Goal: Check status: Check status

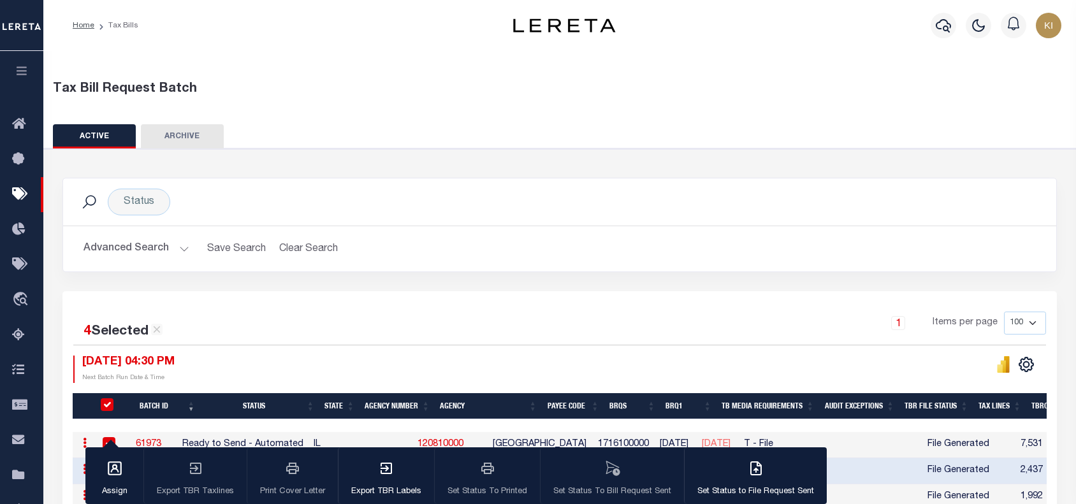
scroll to position [171, 0]
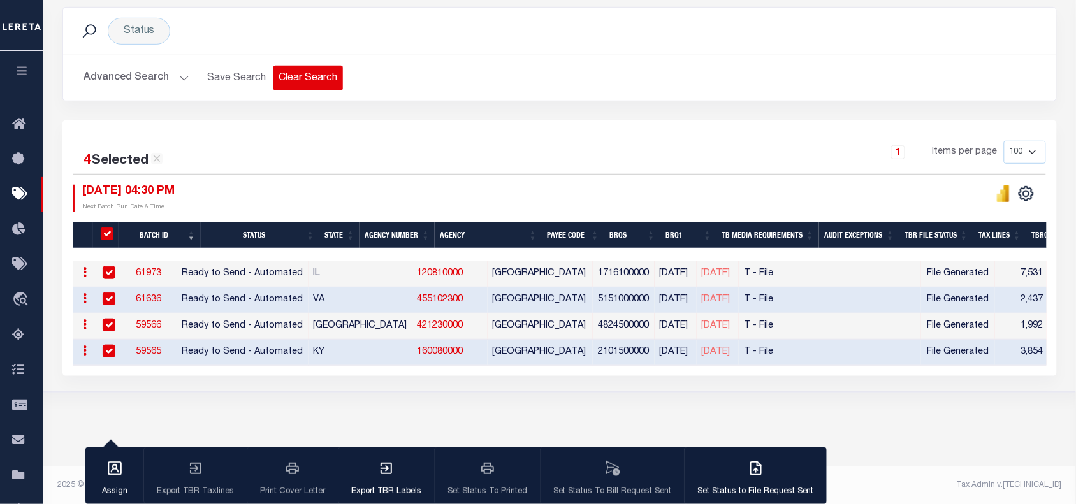
click at [303, 81] on button "Clear Search" at bounding box center [307, 78] width 69 height 25
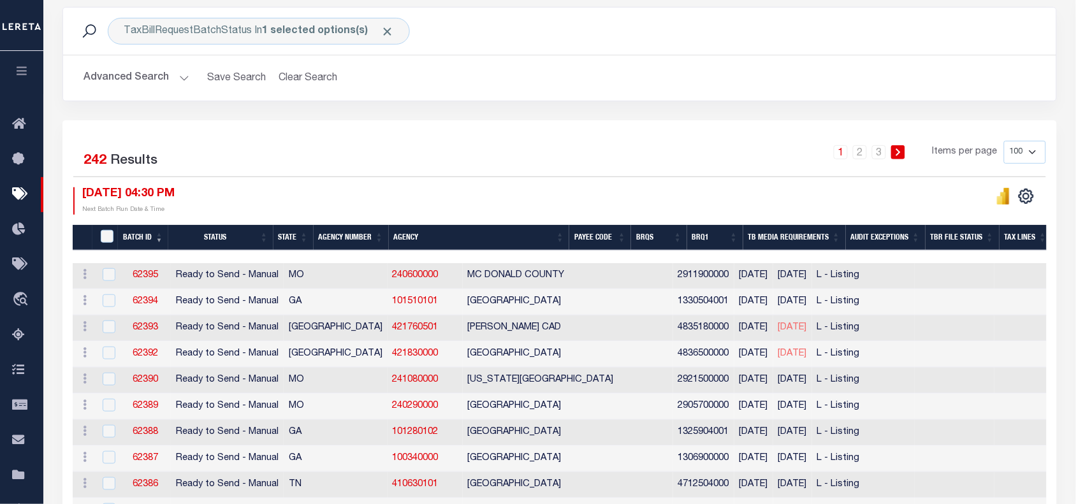
click at [182, 78] on button "Advanced Search" at bounding box center [136, 78] width 106 height 25
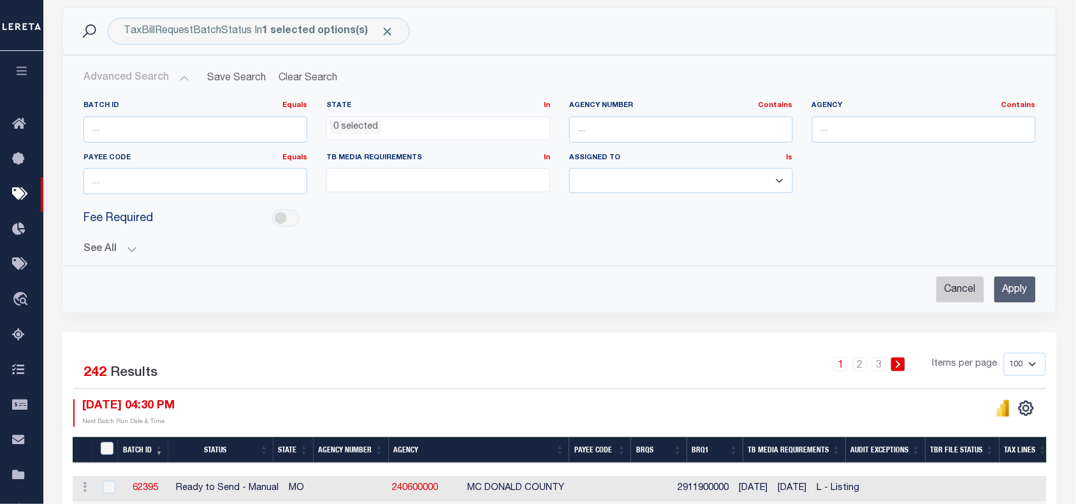
click at [948, 295] on input "Cancel" at bounding box center [960, 290] width 48 height 26
checkbox input "true"
select select
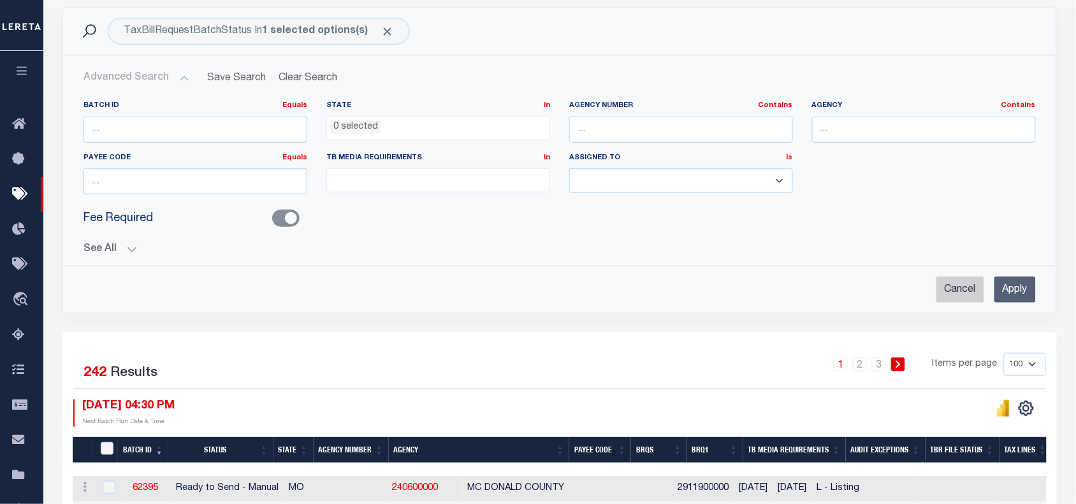
select select
checkbox input "false"
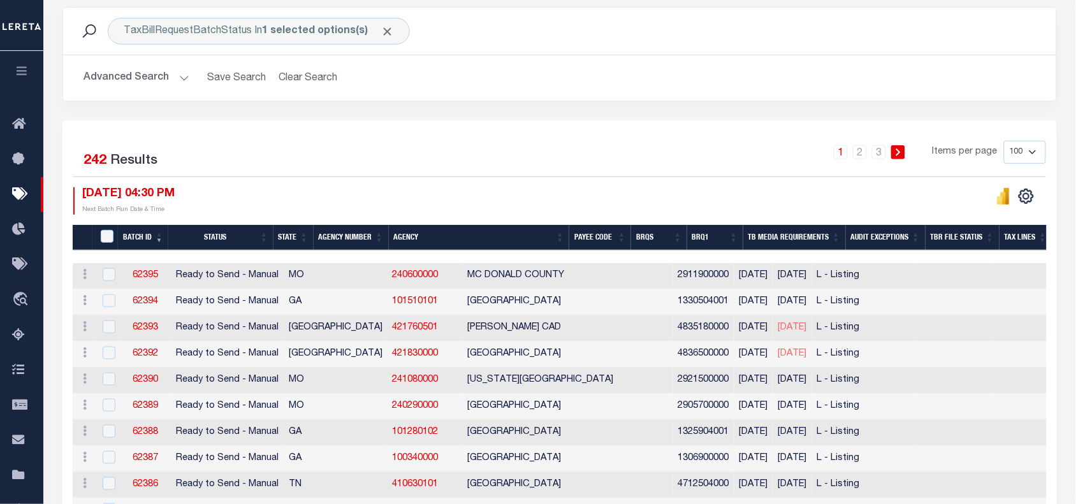
click at [180, 80] on button "Advanced Search" at bounding box center [136, 78] width 106 height 25
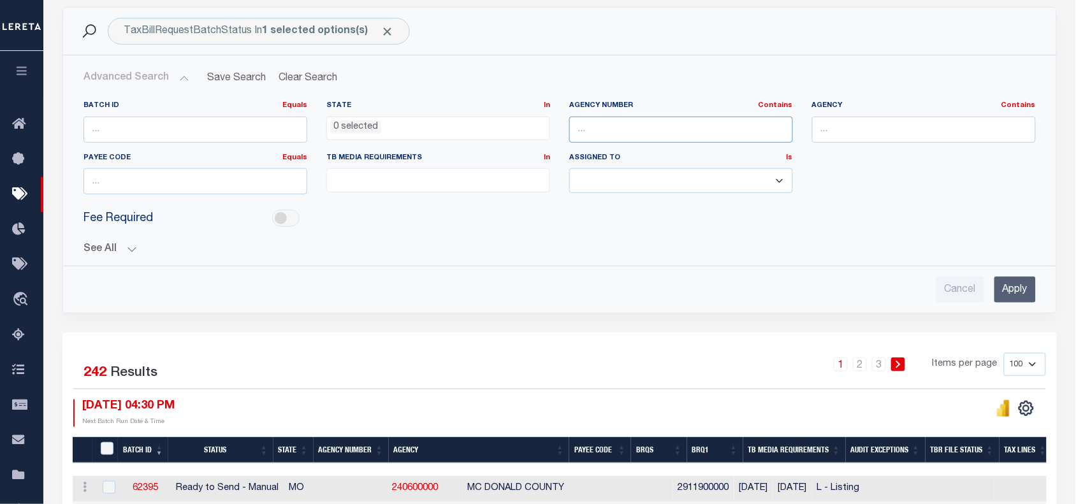
click at [616, 129] on input "text" at bounding box center [681, 130] width 224 height 26
paste input "310030101"
type input "310030101"
click at [1024, 290] on input "Apply" at bounding box center [1014, 290] width 41 height 26
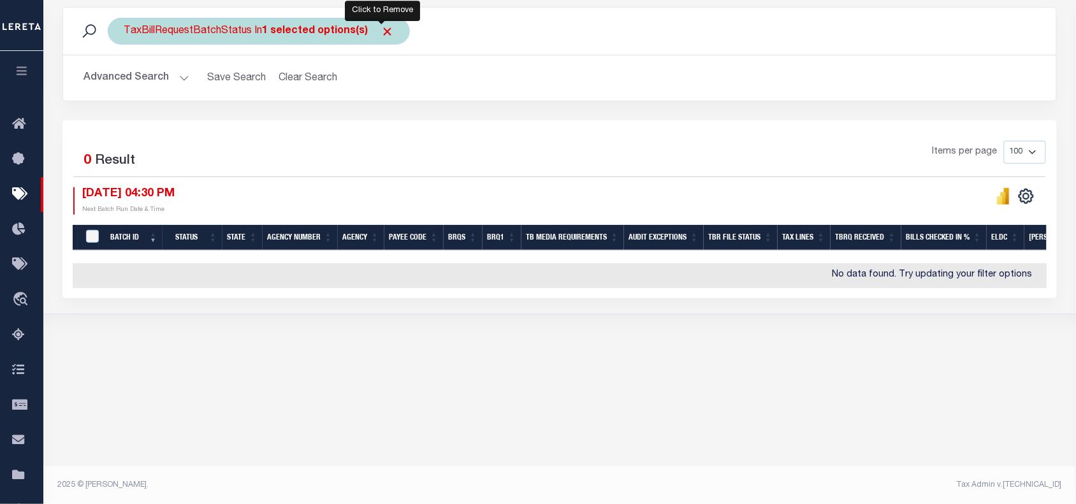
click at [382, 27] on span "Click to Remove" at bounding box center [386, 31] width 13 height 13
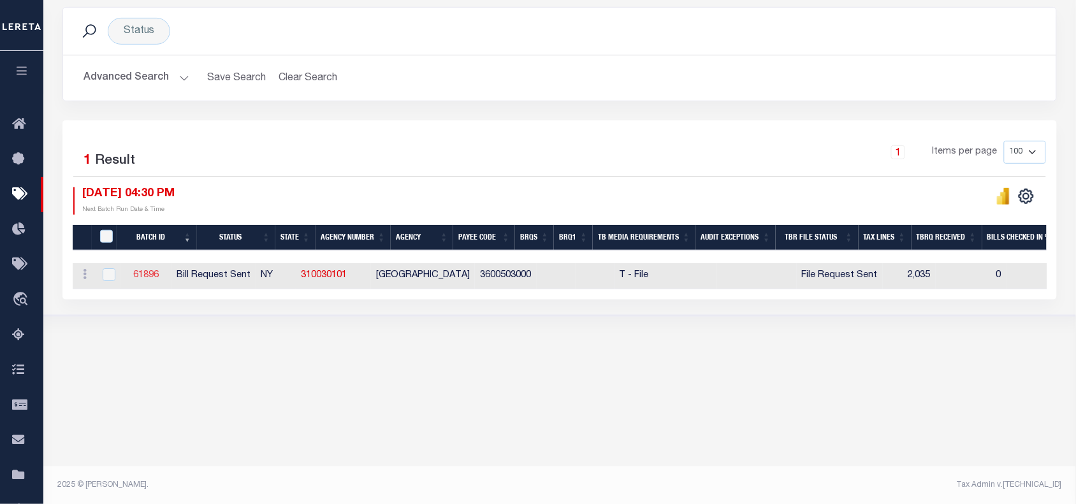
click at [159, 275] on link "61896" at bounding box center [145, 275] width 25 height 9
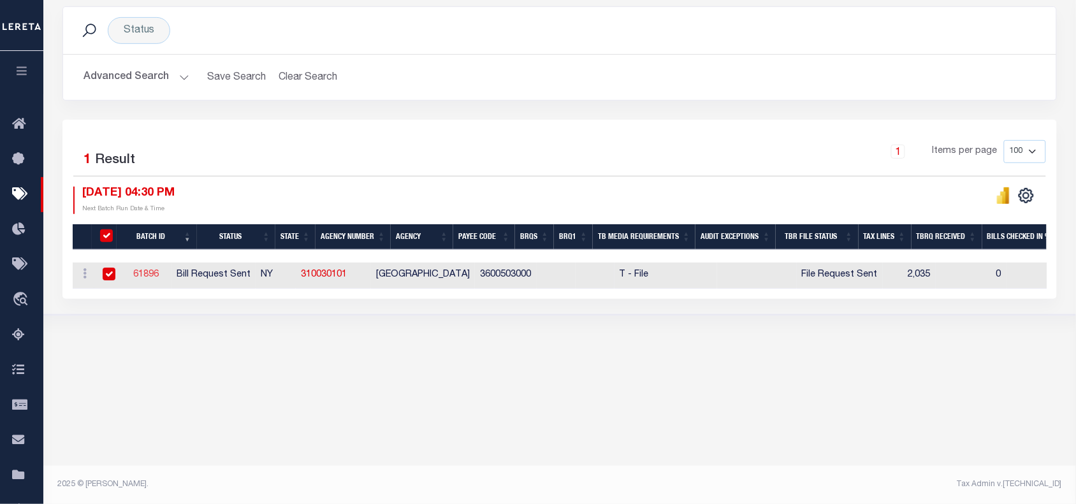
select select "RST"
type input "[DATE]"
select select
type input "No"
select select "25"
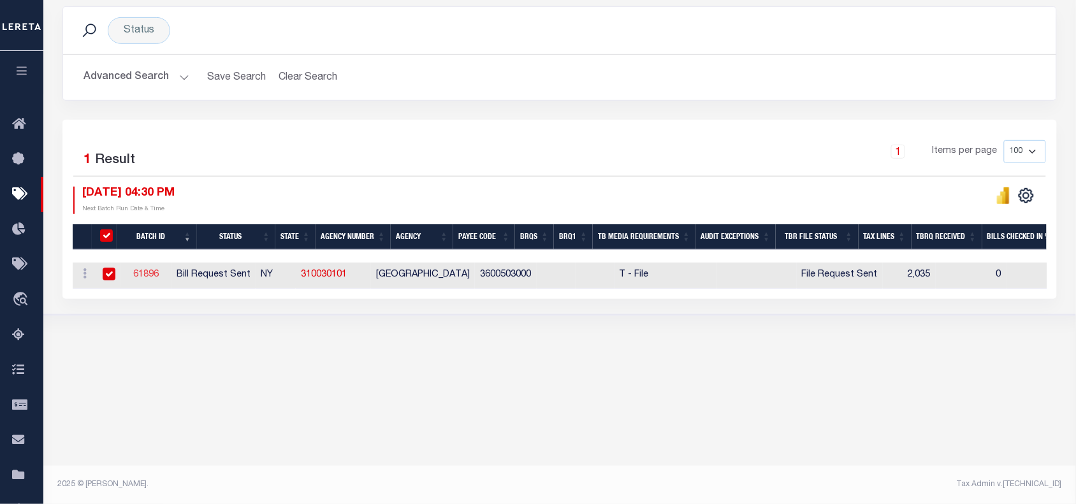
select select "3"
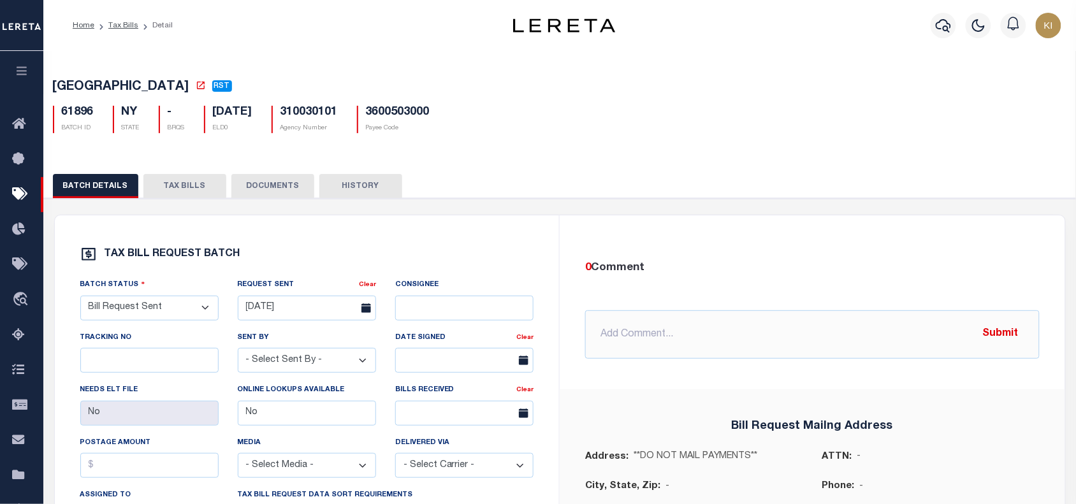
click at [160, 185] on button "TAX BILLS" at bounding box center [184, 186] width 83 height 24
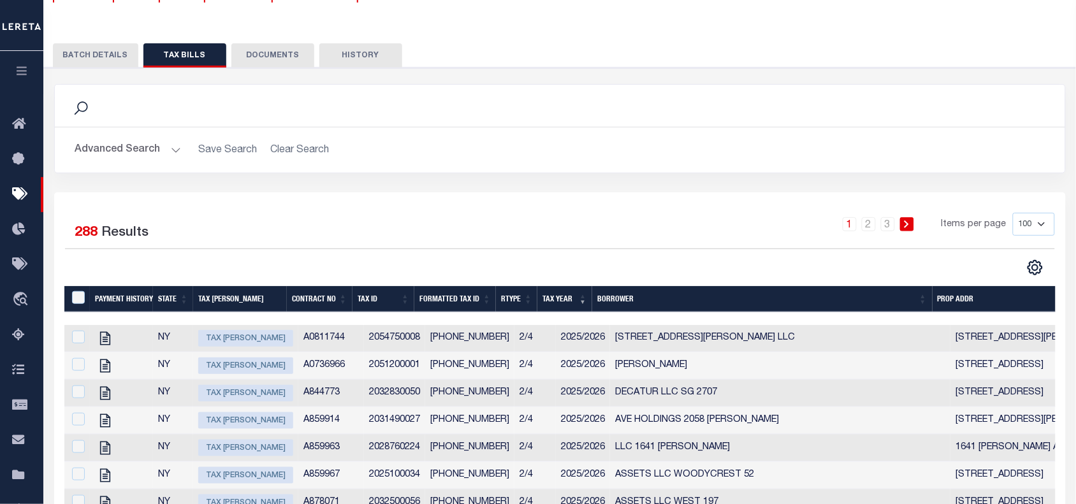
scroll to position [117, 0]
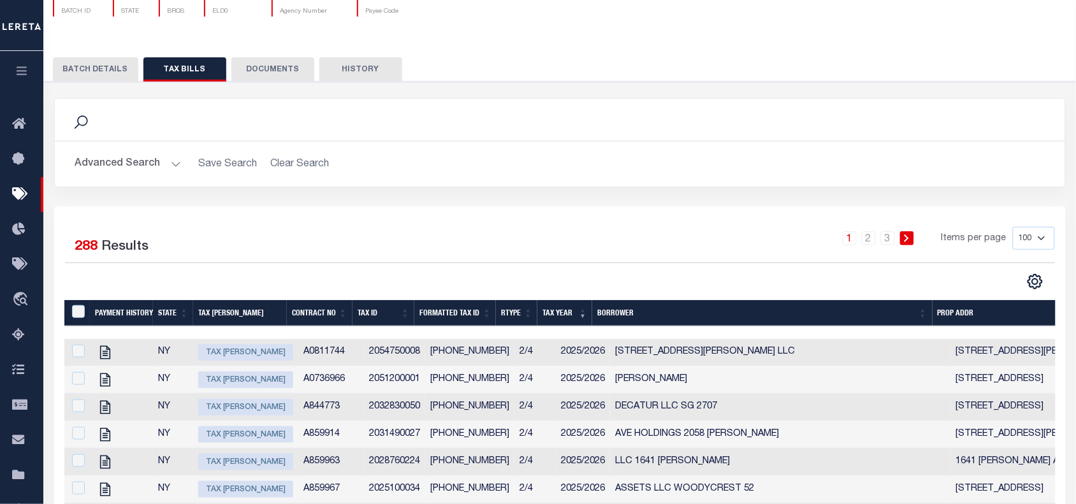
click at [1039, 240] on select "100 200 500 1000" at bounding box center [1033, 238] width 42 height 23
select select "1000"
click at [1012, 229] on select "100 200 500 1000" at bounding box center [1033, 238] width 42 height 23
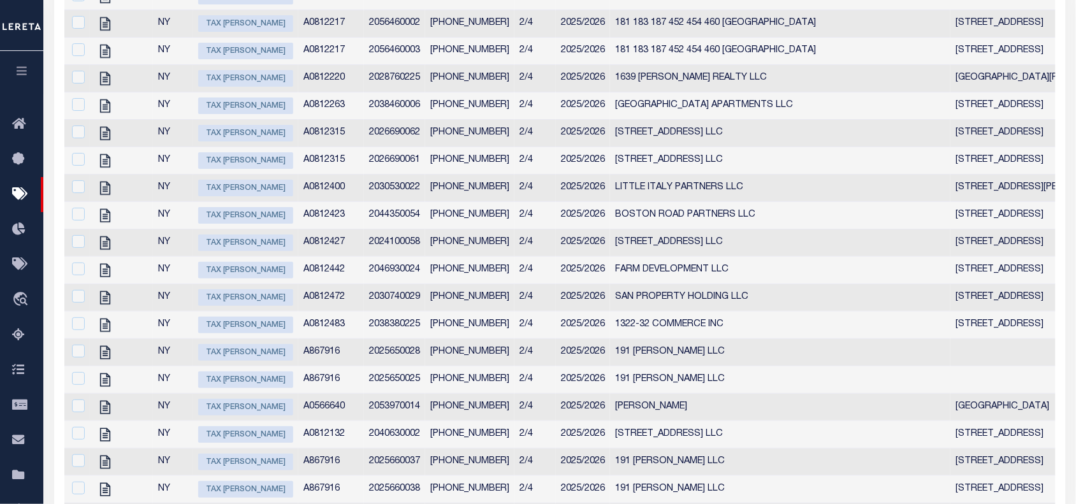
scroll to position [0, 0]
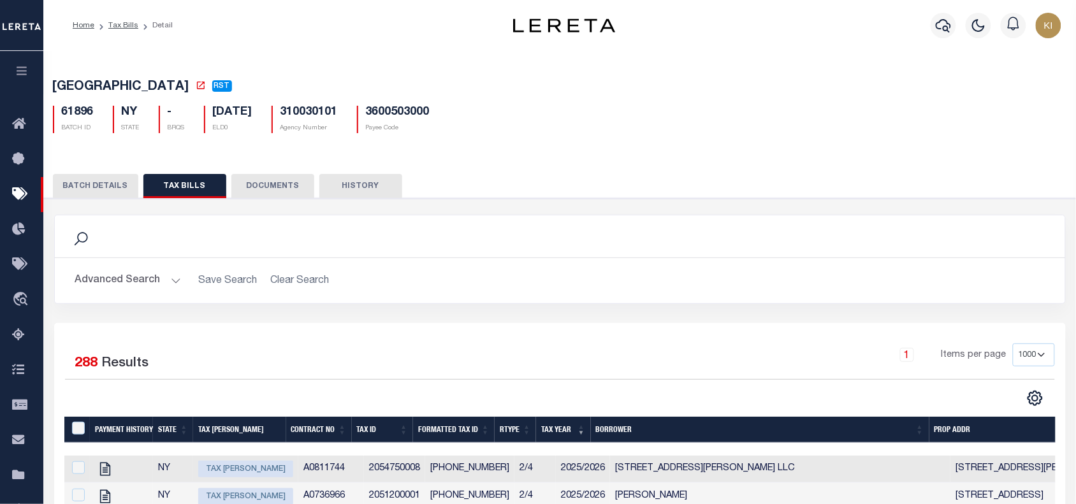
click at [173, 284] on button "Advanced Search" at bounding box center [128, 280] width 106 height 25
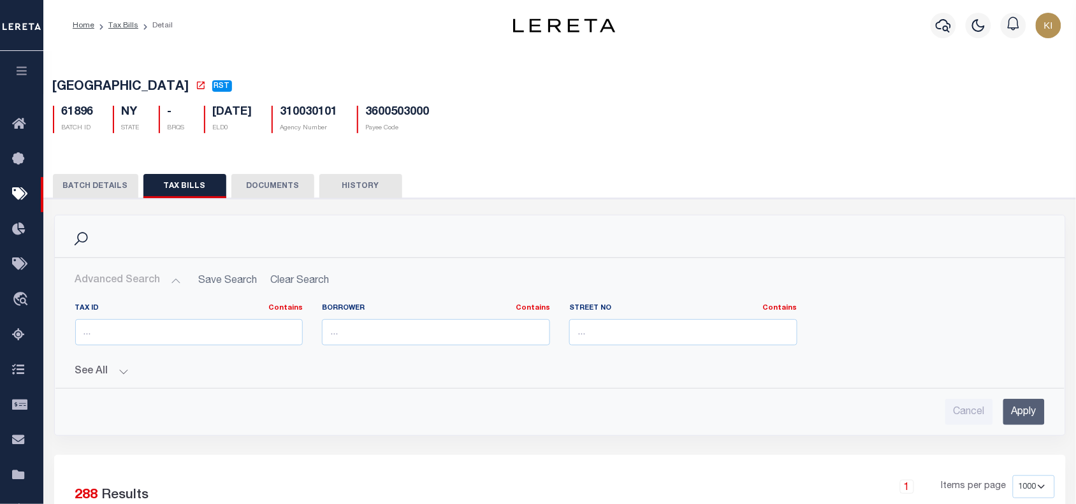
click at [122, 378] on button "See All" at bounding box center [559, 372] width 969 height 12
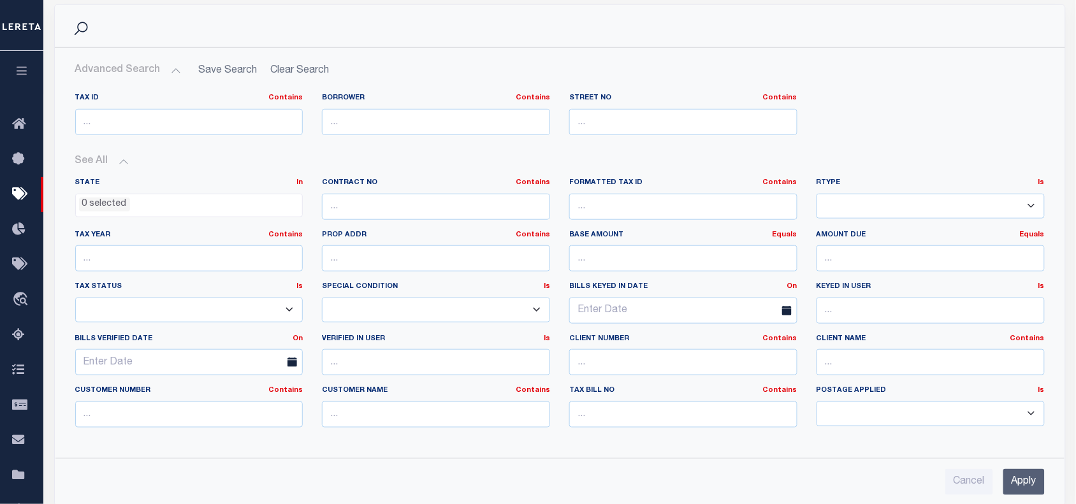
scroll to position [212, 0]
click at [861, 213] on select "1/1 1/12 1/2 1/3 1/4 1/5 1/6 10/12 11/12 12/12 2/12 2/2 2/3 2/4 2/5 2/6 3/12 3/…" at bounding box center [930, 204] width 228 height 25
click at [816, 194] on select "1/1 1/12 1/2 1/3 1/4 1/5 1/6 10/12 11/12 12/12 2/12 2/2 2/3 2/4 2/5 2/6 3/12 3/…" at bounding box center [930, 204] width 228 height 25
click at [1025, 486] on input "Apply" at bounding box center [1023, 481] width 41 height 26
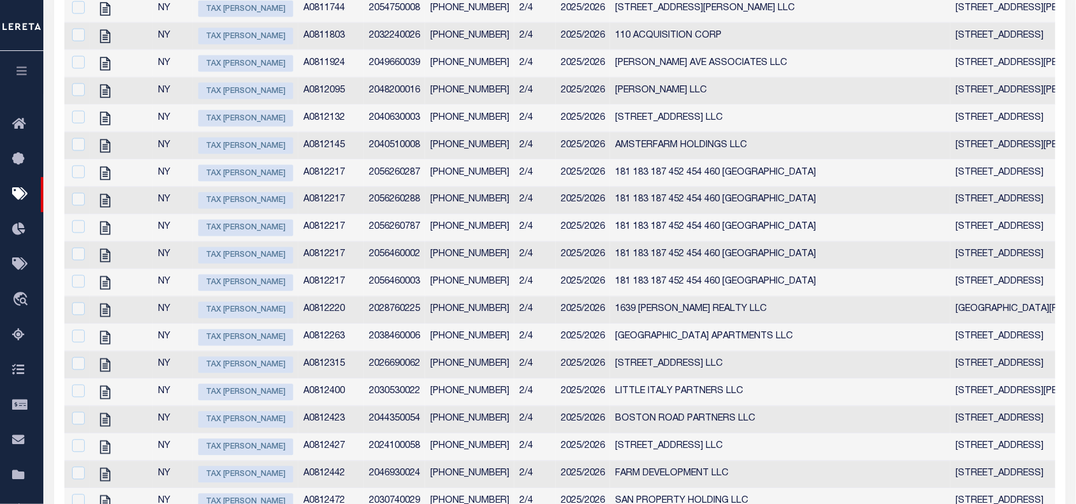
scroll to position [0, 0]
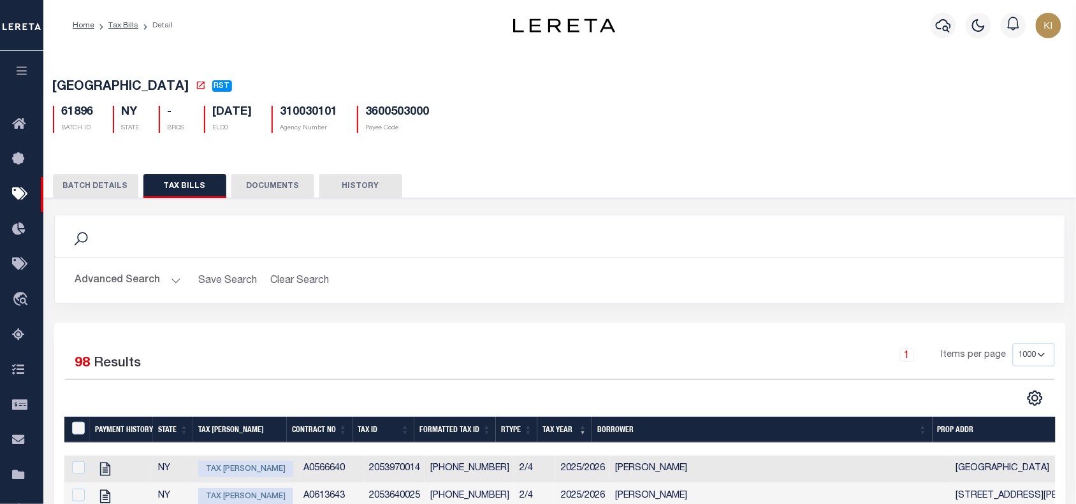
click at [171, 282] on button "Advanced Search" at bounding box center [128, 280] width 106 height 25
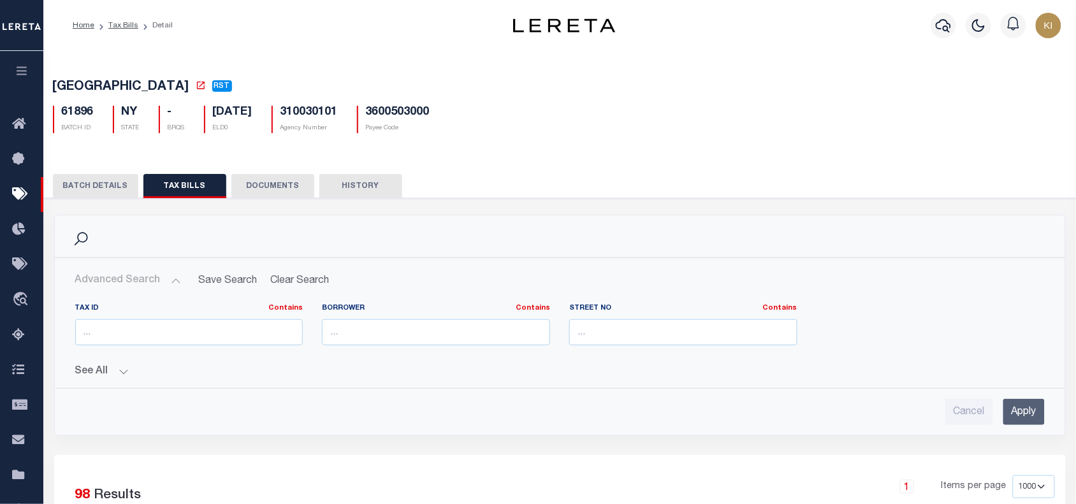
click at [131, 383] on div "Tax Id Contains Contains Is [GEOGRAPHIC_DATA] Contains Contains Is Contains" at bounding box center [559, 359] width 989 height 132
click at [125, 375] on button "See All" at bounding box center [559, 372] width 969 height 12
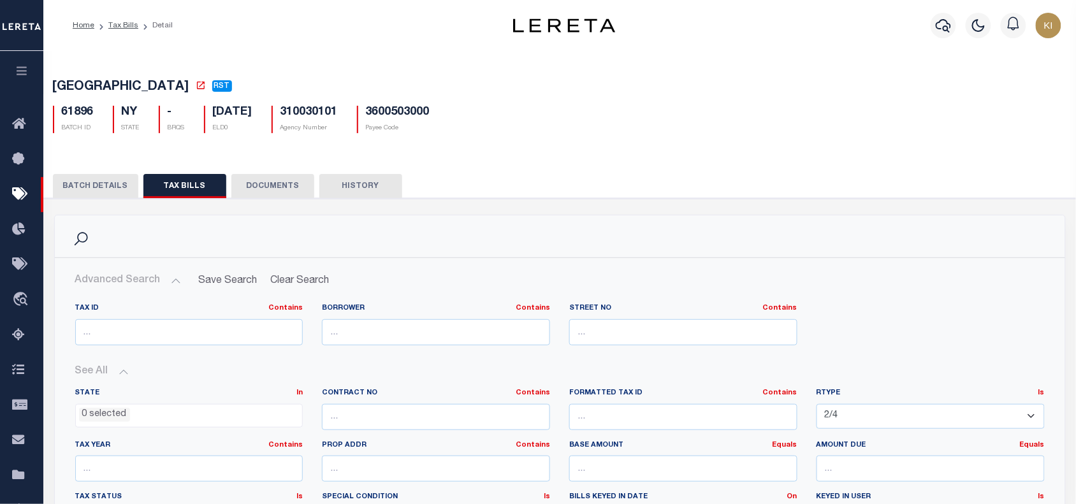
scroll to position [175, 0]
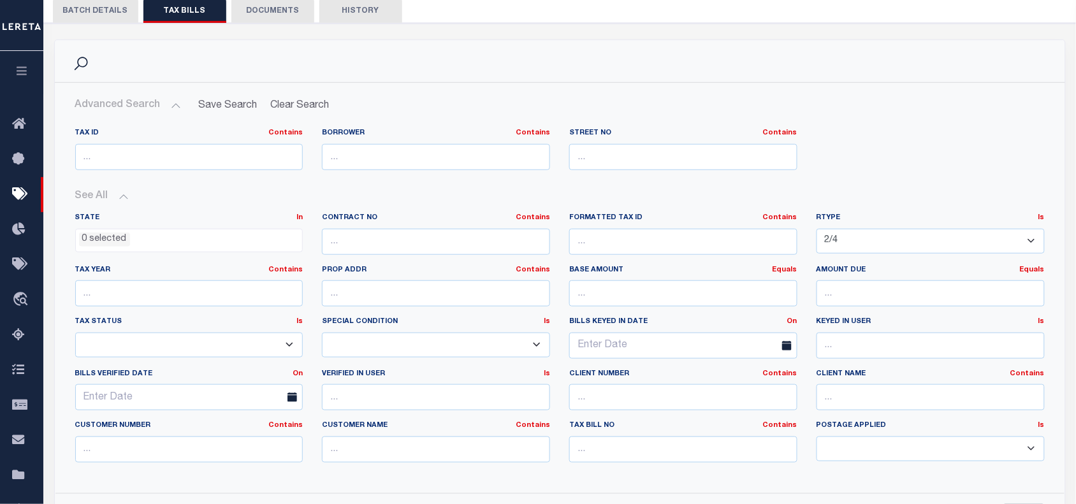
click at [856, 244] on select "1/1 1/12 1/2 1/3 1/4 1/5 1/6 10/12 11/12 12/12 2/12 2/2 2/3 2/4 2/5 2/6 3/12 3/…" at bounding box center [930, 241] width 228 height 25
select select "1/2"
click at [816, 231] on select "1/1 1/12 1/2 1/3 1/4 1/5 1/6 10/12 11/12 12/12 2/12 2/2 2/3 2/4 2/5 2/6 3/12 3/…" at bounding box center [930, 241] width 228 height 25
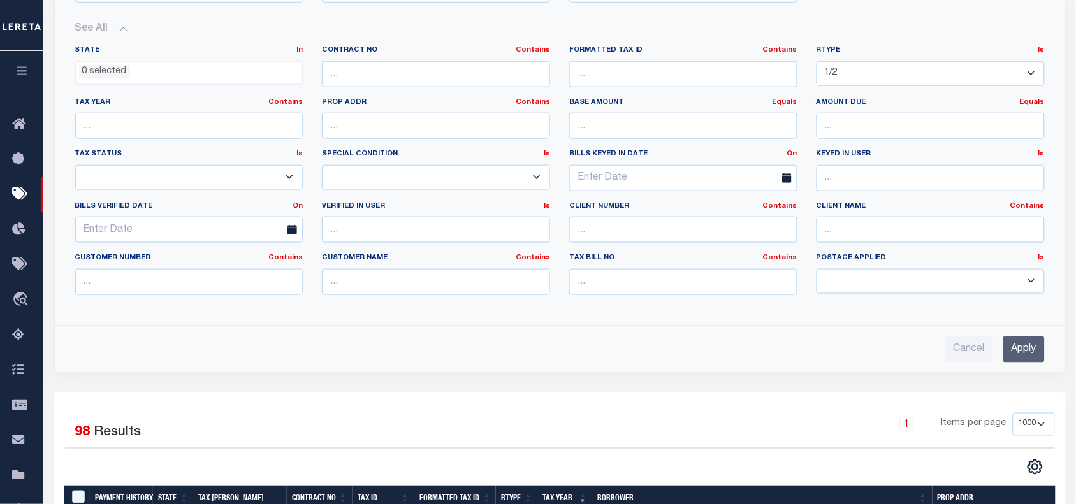
click at [1023, 354] on input "Apply" at bounding box center [1023, 349] width 41 height 26
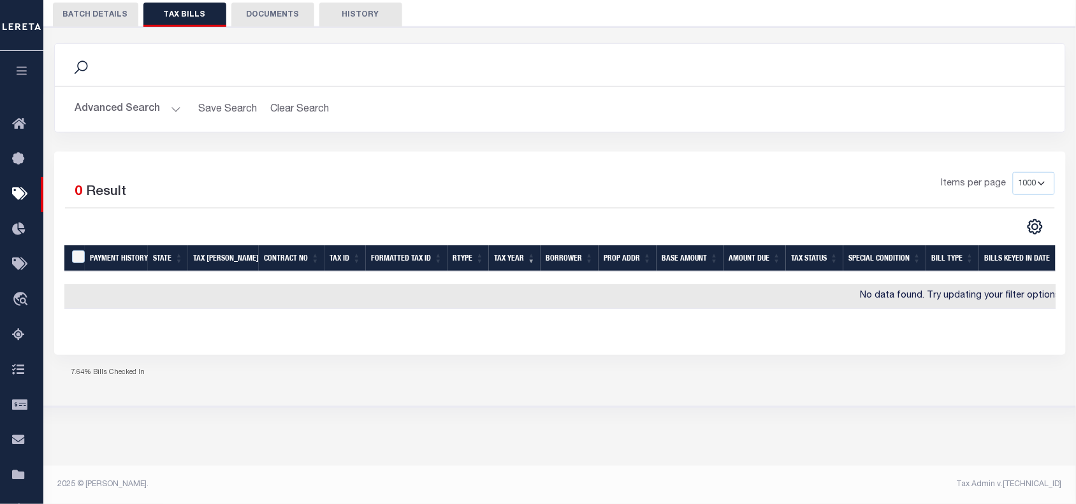
scroll to position [171, 0]
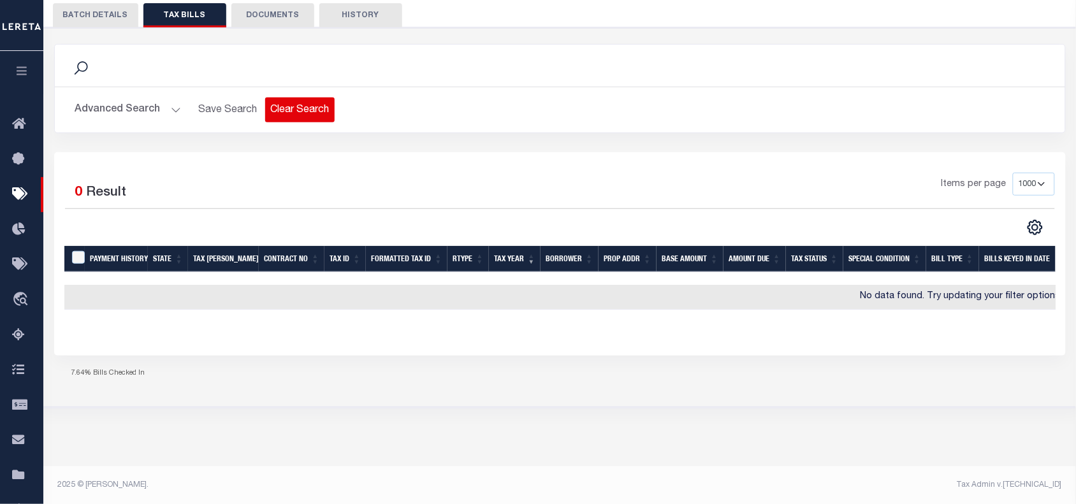
click at [298, 115] on button "Clear Search" at bounding box center [299, 109] width 69 height 25
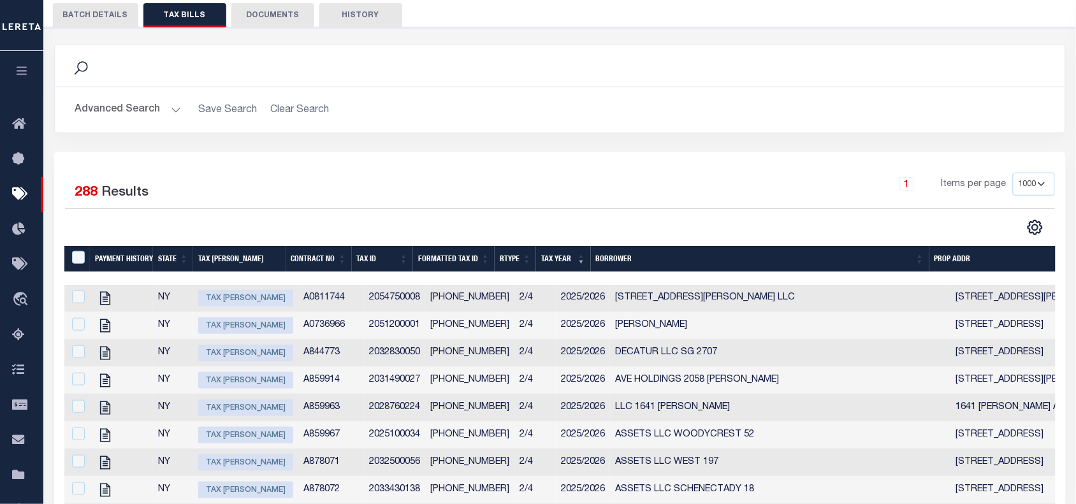
click at [545, 195] on div "1 Items per page 100 200 500 1000" at bounding box center [685, 189] width 737 height 33
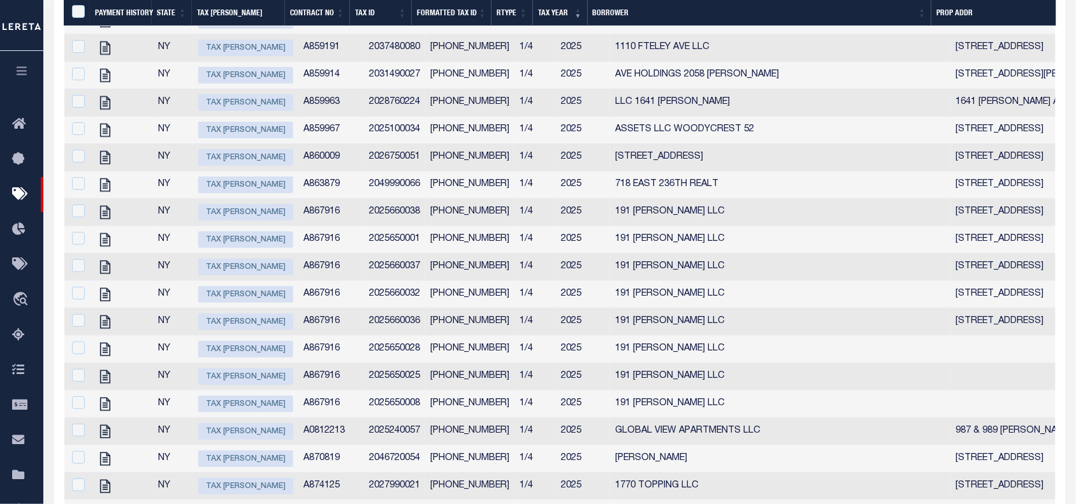
scroll to position [4245, 0]
click at [103, 164] on icon at bounding box center [105, 156] width 17 height 17
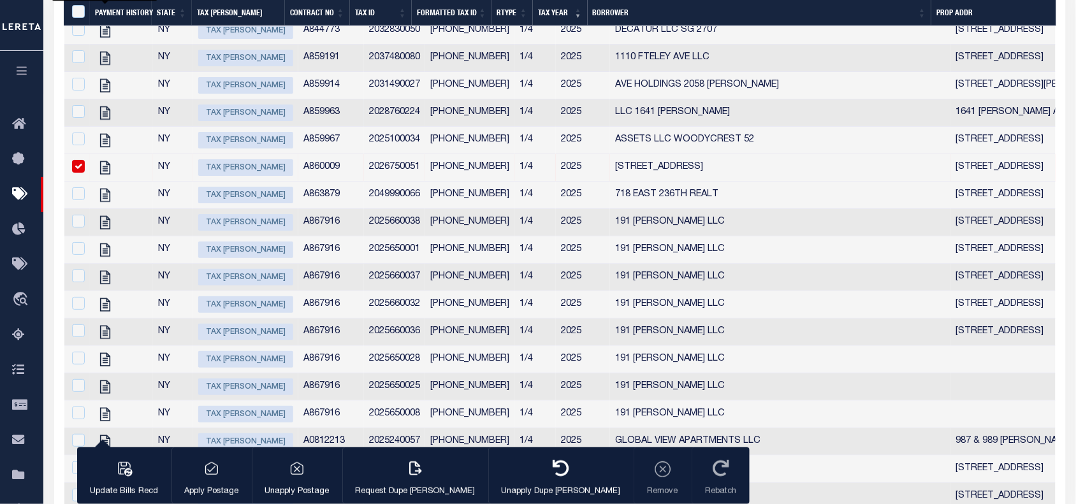
scroll to position [4231, 0]
click at [231, 176] on span "Tax [PERSON_NAME]" at bounding box center [245, 168] width 95 height 17
checkbox input "false"
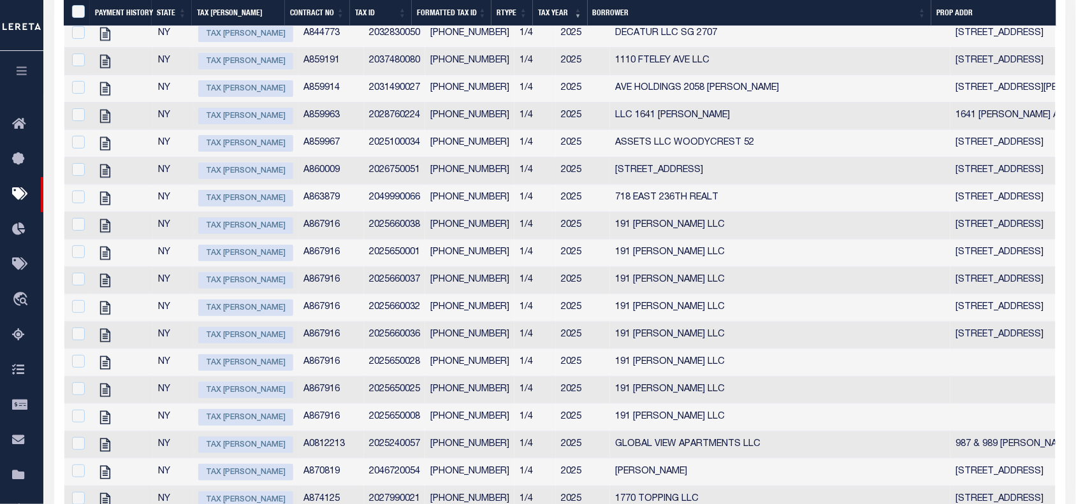
scroll to position [4233, 0]
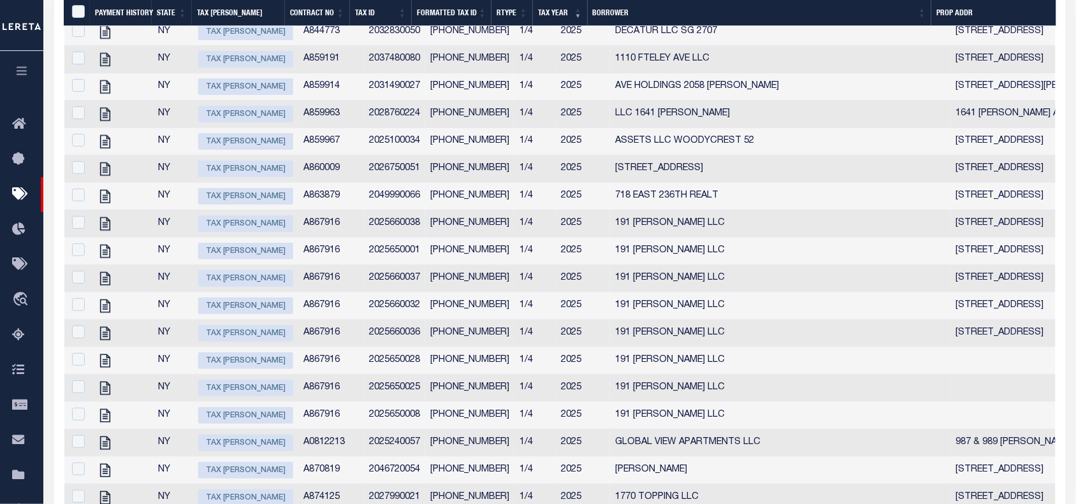
type input "[DATE]"
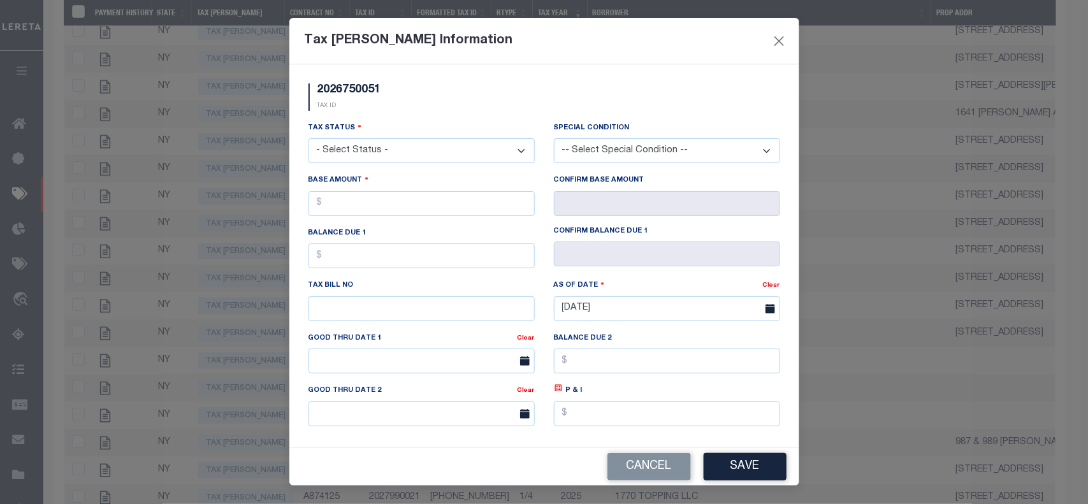
click at [382, 155] on select "- Select Status - Open Due/Unpaid Paid Incomplete No Tax Due Internal Refund Pr…" at bounding box center [421, 150] width 226 height 25
click at [537, 261] on div "Balance Due 1" at bounding box center [421, 252] width 245 height 52
click at [640, 463] on button "Cancel" at bounding box center [648, 466] width 83 height 27
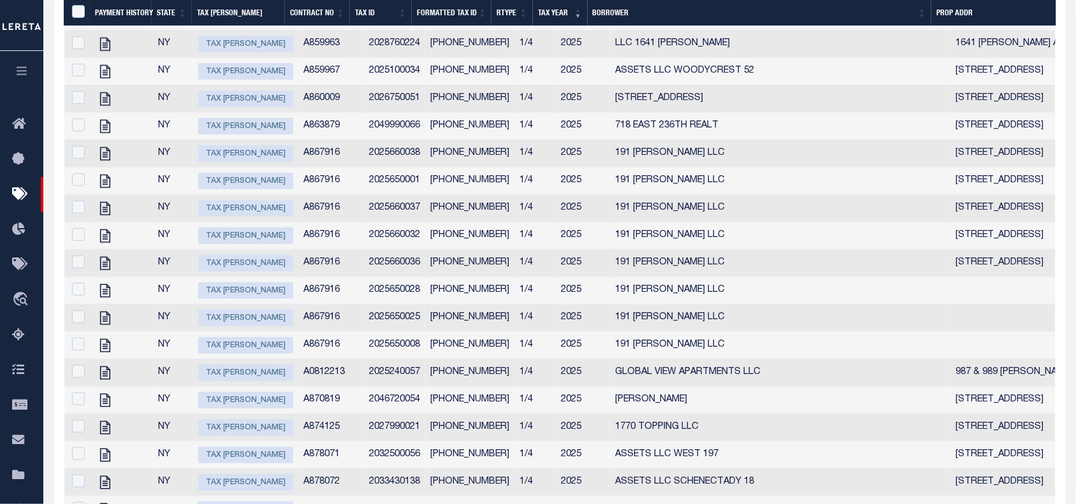
scroll to position [4758, 0]
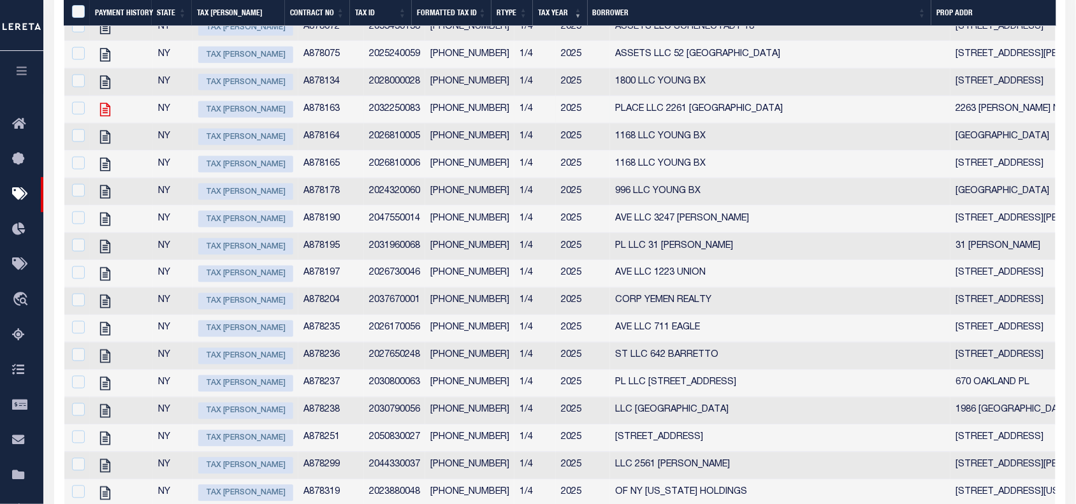
click at [103, 118] on icon at bounding box center [105, 109] width 17 height 17
checkbox input "true"
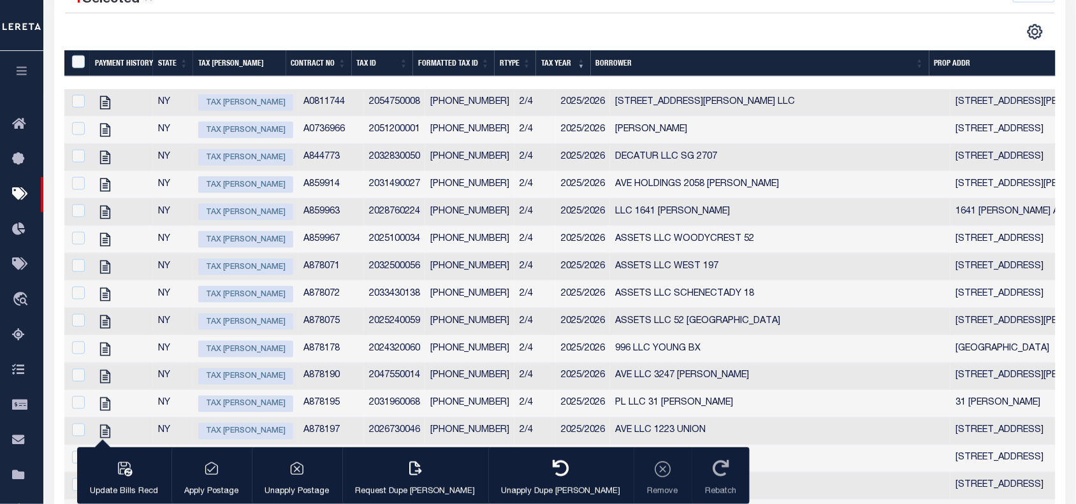
scroll to position [364, 0]
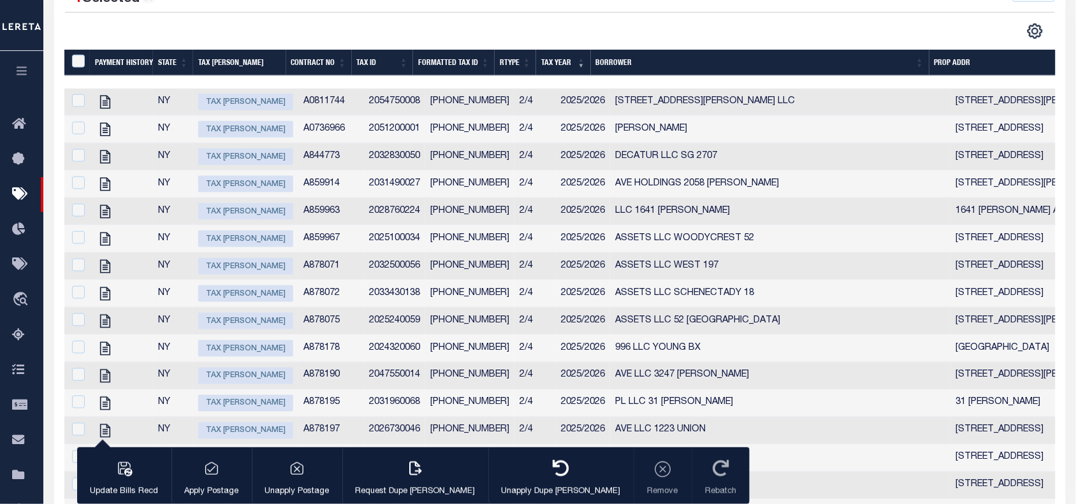
click at [384, 106] on td "2054750008" at bounding box center [394, 102] width 61 height 27
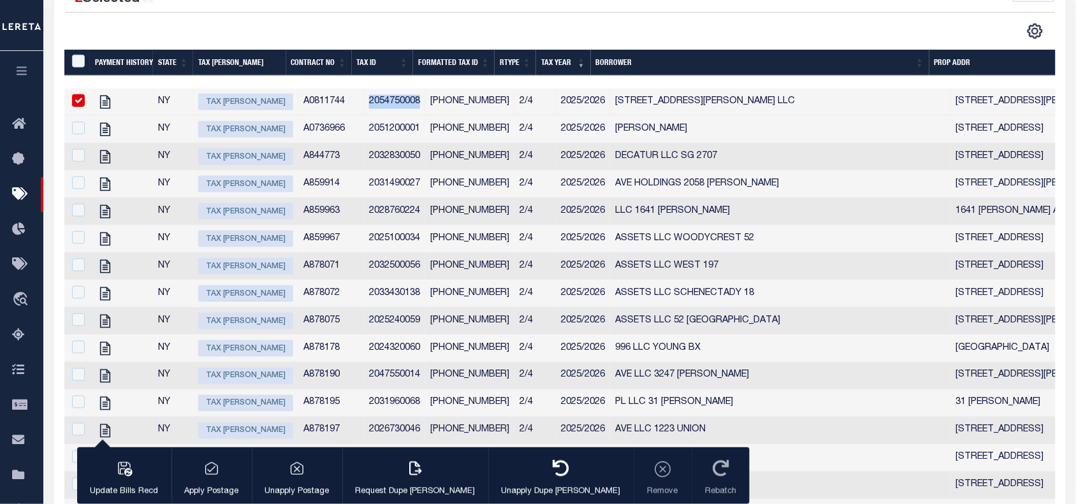
click at [384, 106] on td "2054750008" at bounding box center [394, 102] width 61 height 27
checkbox input "false"
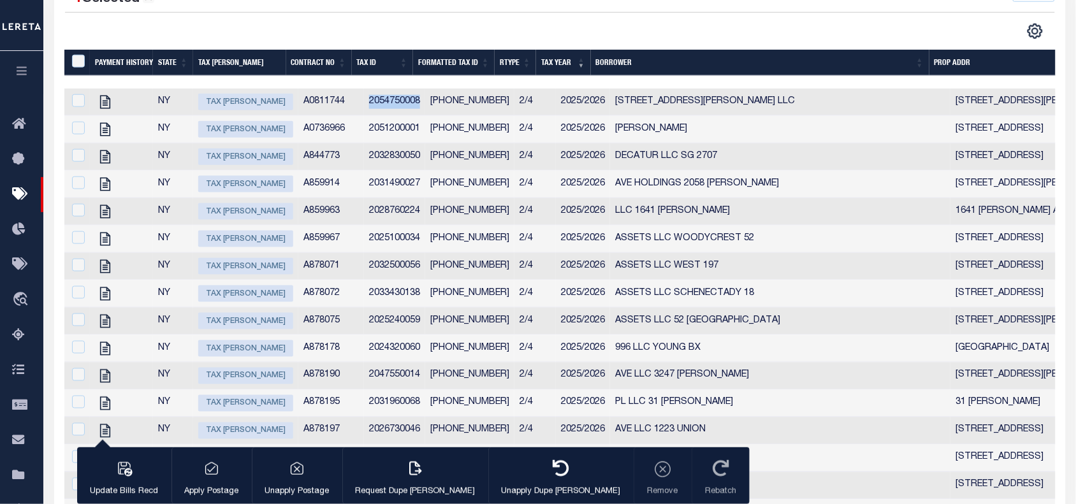
copy td "2054750008"
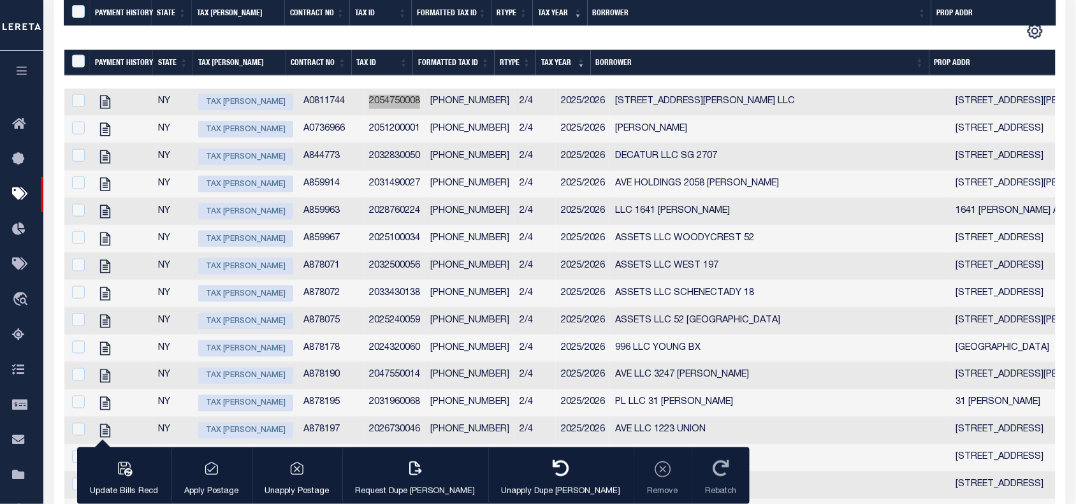
scroll to position [4796, 0]
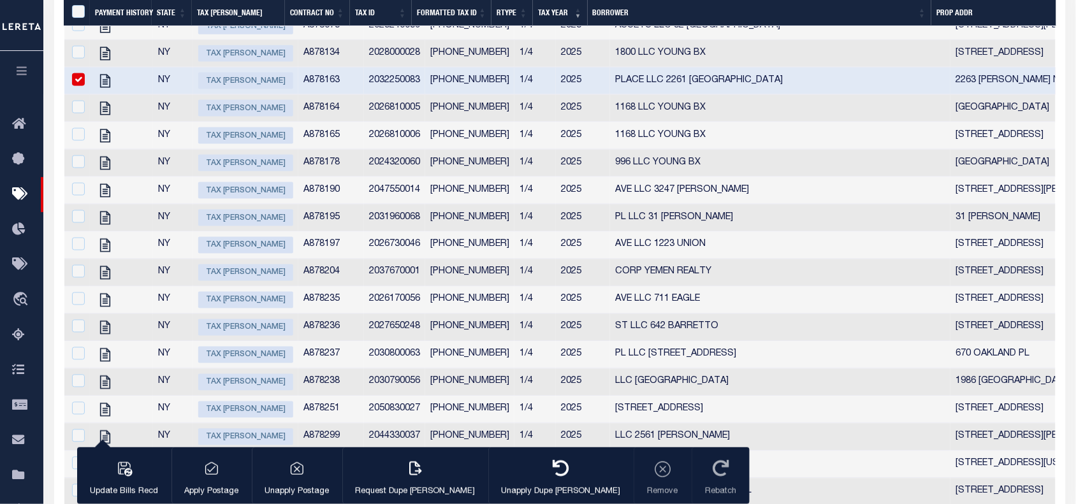
click at [78, 86] on input "checkbox" at bounding box center [78, 79] width 13 height 13
checkbox input "false"
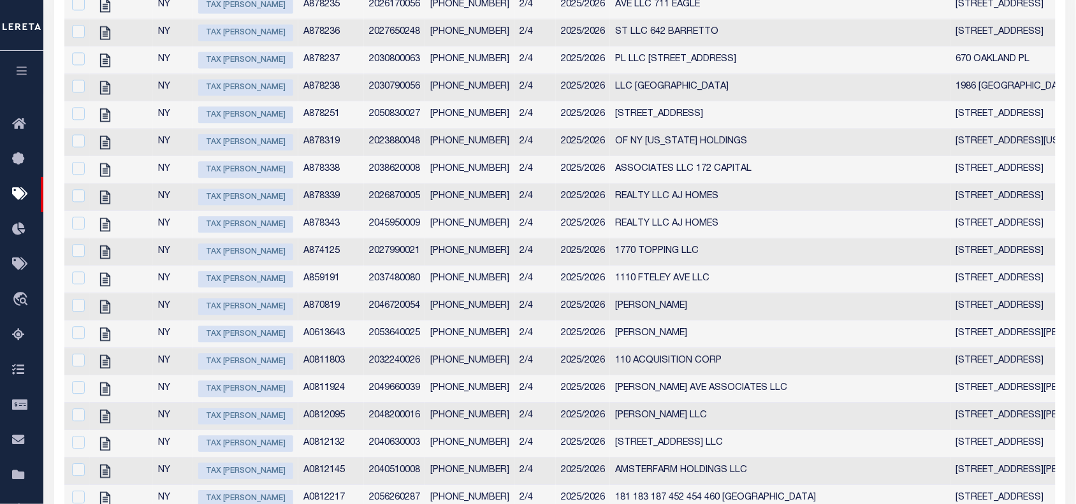
scroll to position [0, 0]
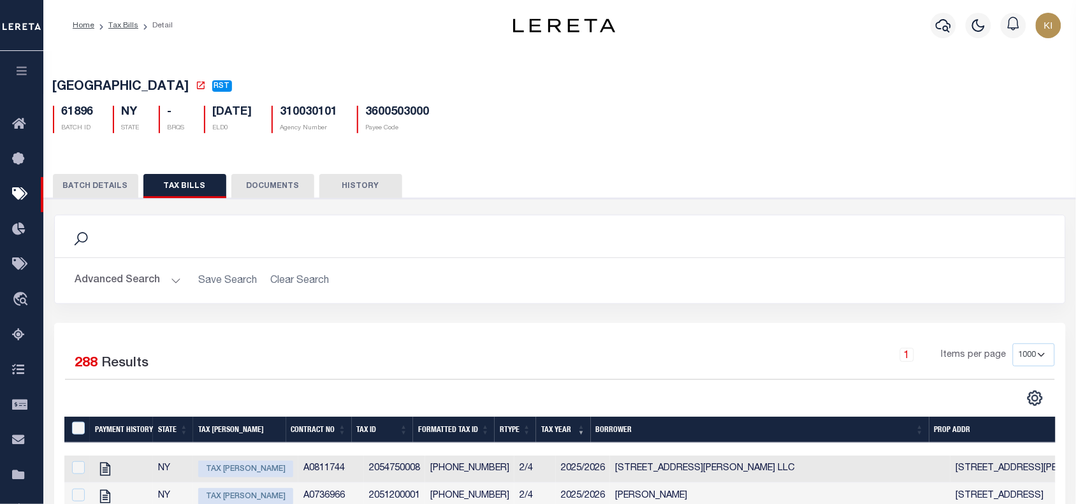
click at [71, 112] on h5 "61896" at bounding box center [78, 113] width 32 height 14
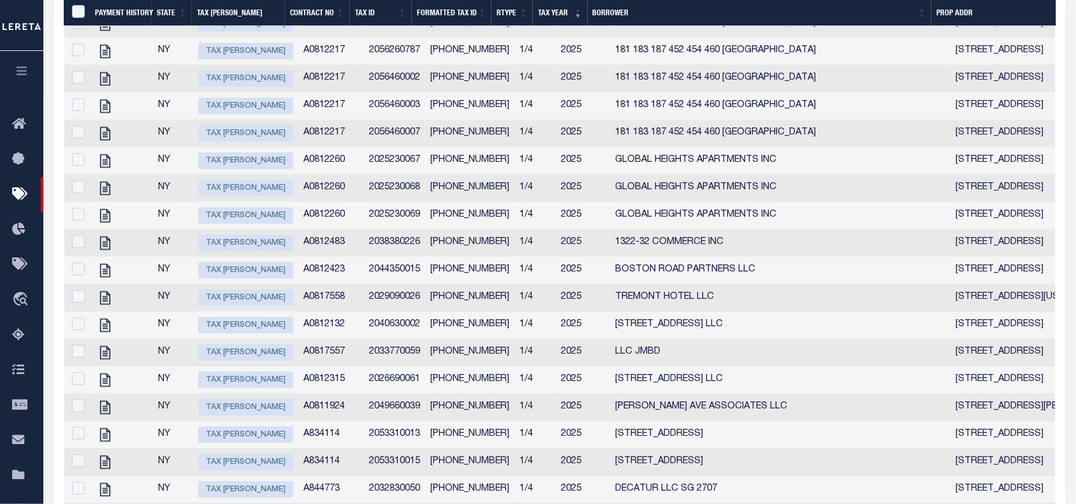
scroll to position [4162, 0]
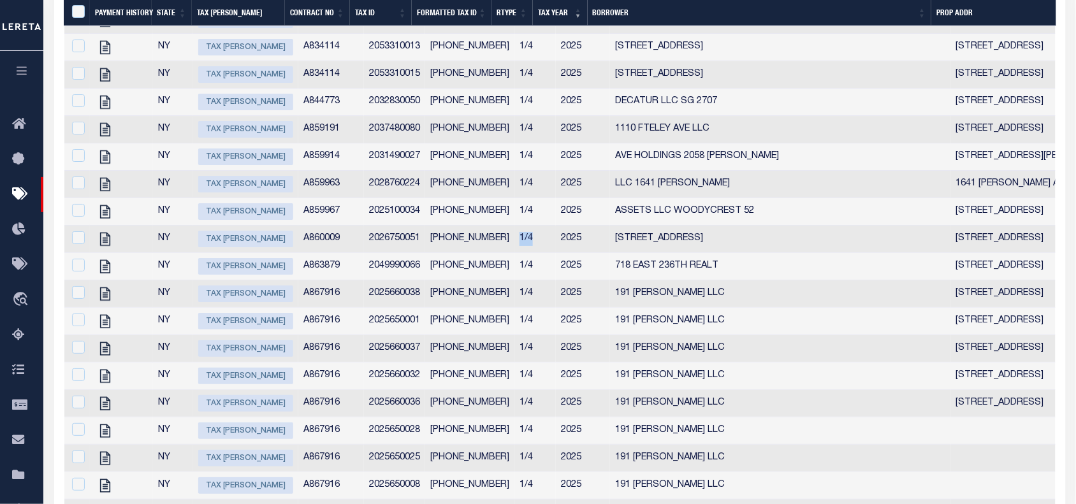
drag, startPoint x: 497, startPoint y: 391, endPoint x: 519, endPoint y: 392, distance: 22.3
click at [519, 253] on td "1/4" at bounding box center [534, 239] width 41 height 27
checkbox input "true"
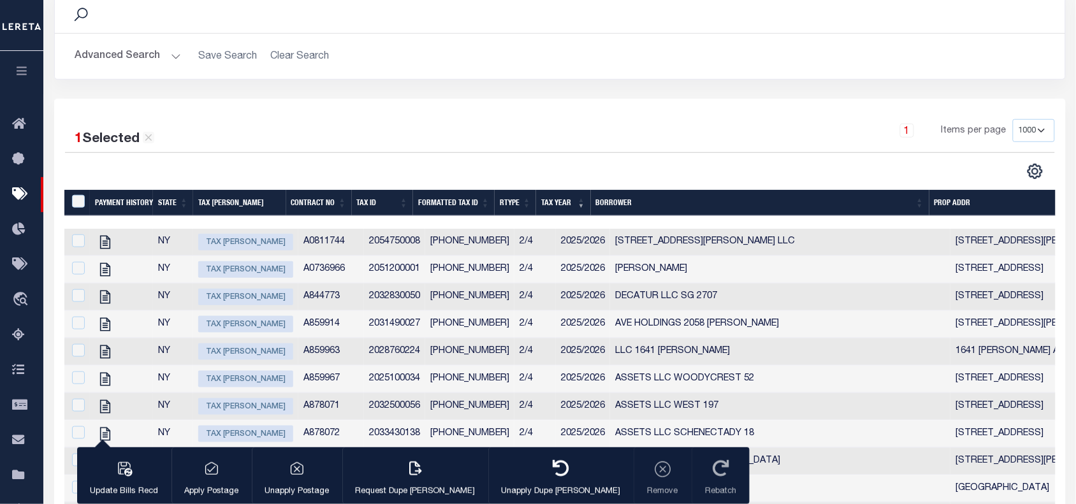
scroll to position [0, 0]
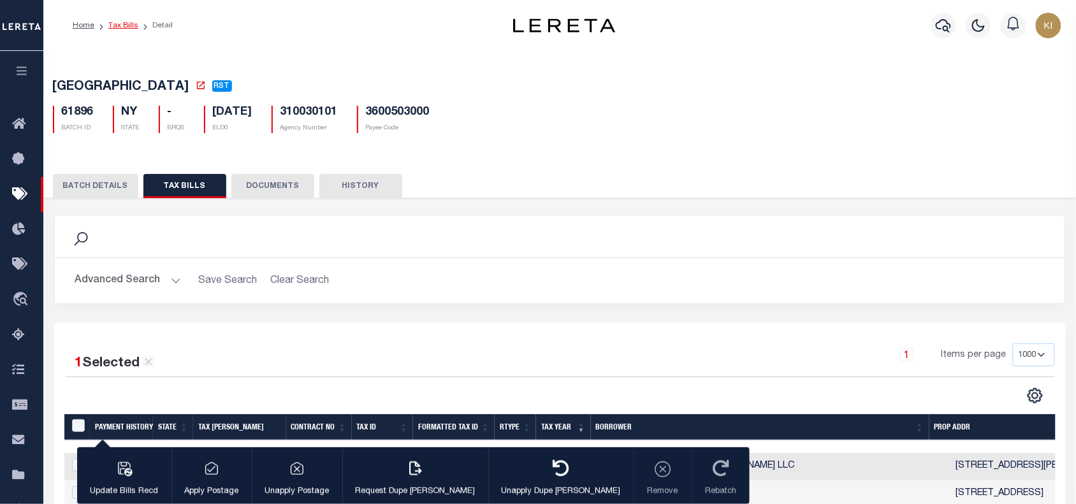
click at [120, 25] on link "Tax Bills" at bounding box center [123, 26] width 30 height 8
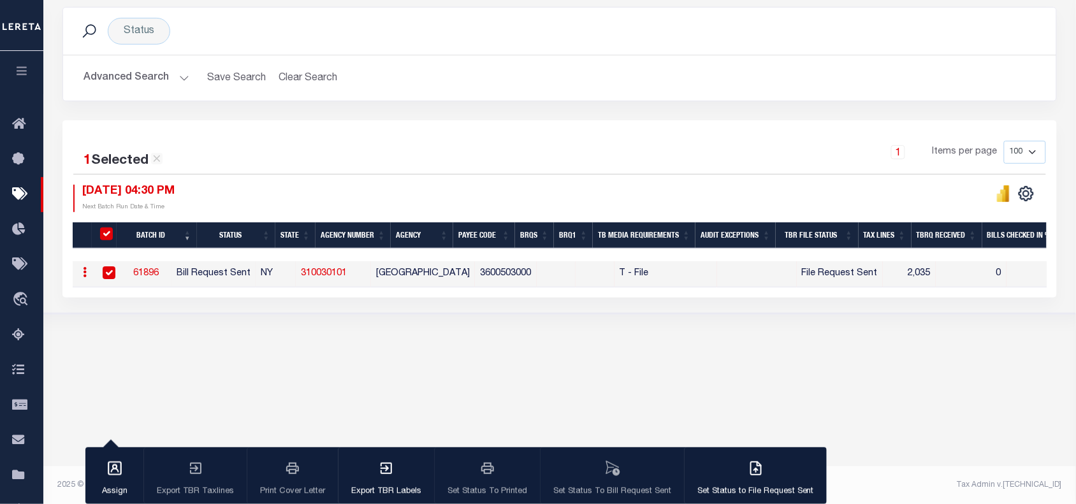
click at [526, 173] on div "1 Items per page 100 200 500 1000" at bounding box center [683, 157] width 724 height 33
click at [502, 196] on div "[DATE] 04:30 PM Next Batch Run Date & Time" at bounding box center [316, 198] width 486 height 27
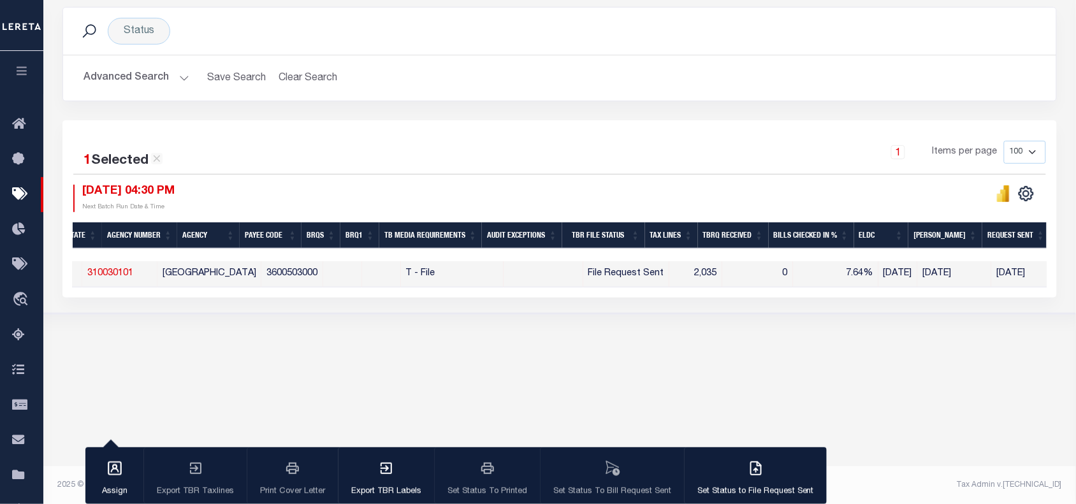
click at [677, 366] on body "Home Tax Bills" at bounding box center [538, 166] width 1076 height 675
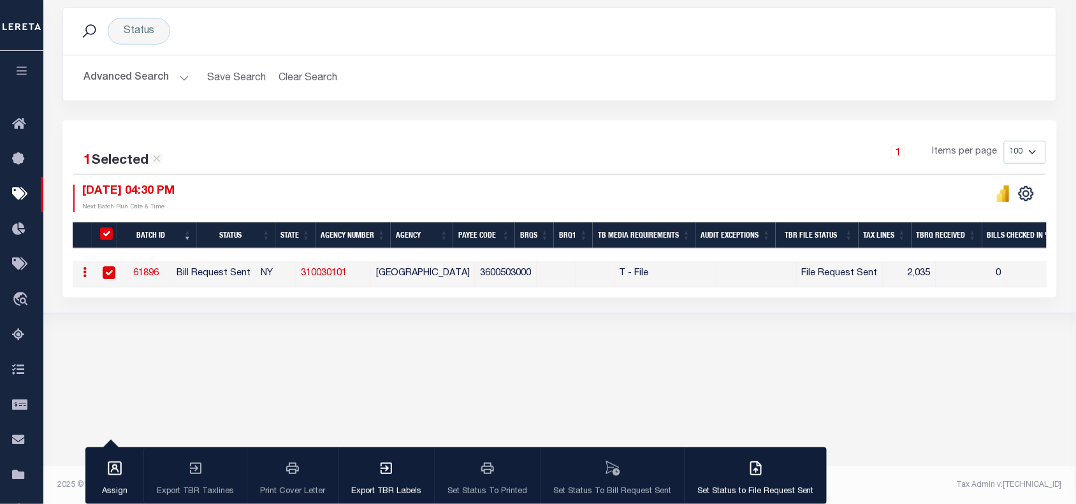
click at [412, 167] on div "1 Items per page 100 200 500 1000" at bounding box center [683, 157] width 724 height 33
click at [159, 273] on link "61896" at bounding box center [145, 273] width 25 height 9
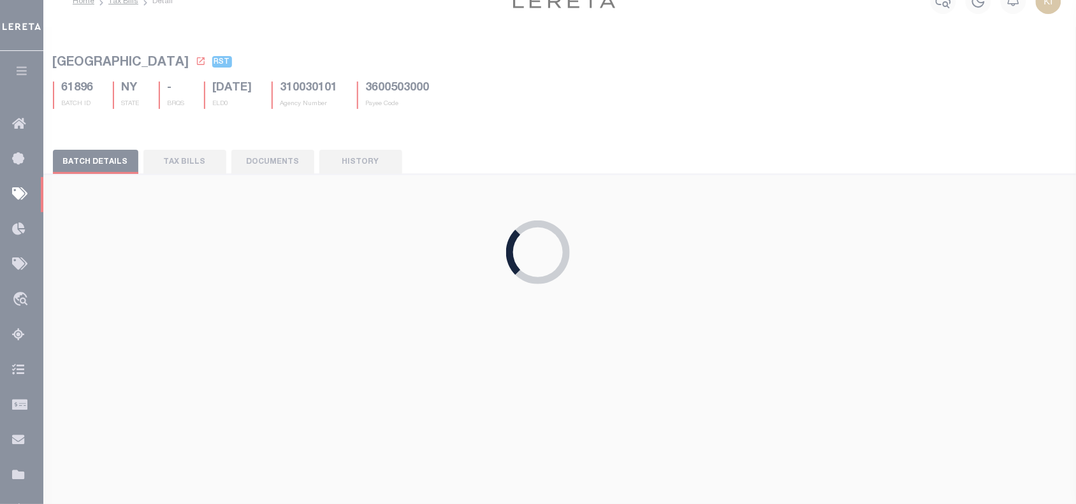
select select
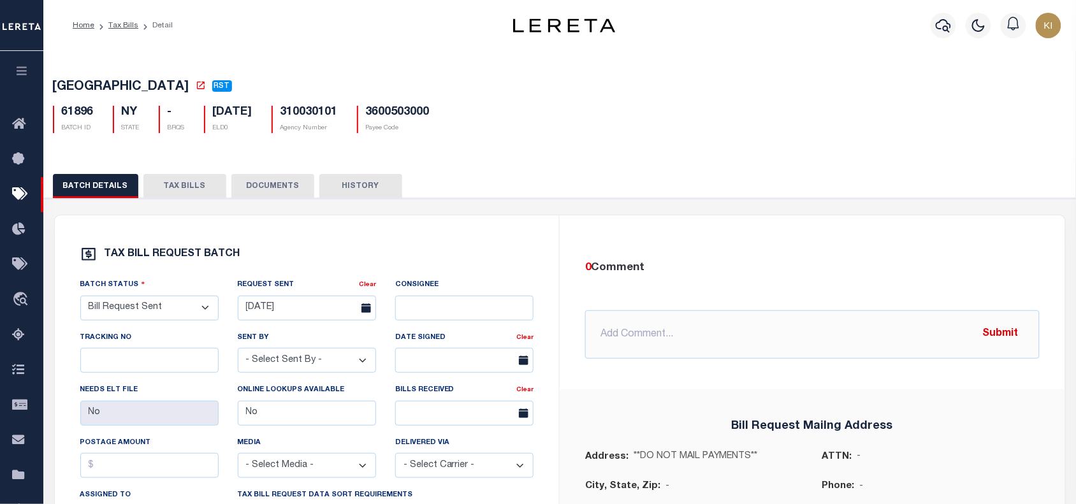
click at [188, 189] on button "TAX BILLS" at bounding box center [184, 186] width 83 height 24
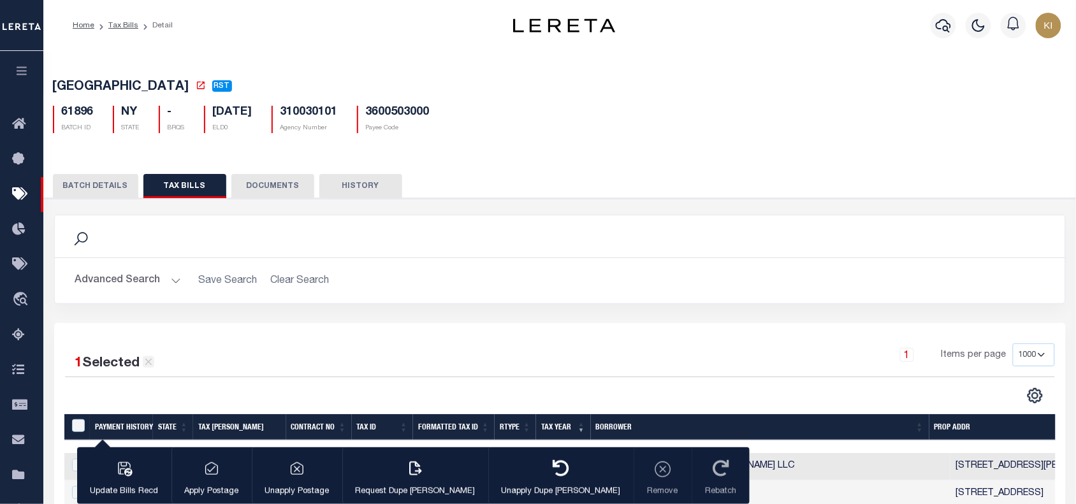
click at [148, 365] on icon at bounding box center [148, 362] width 7 height 7
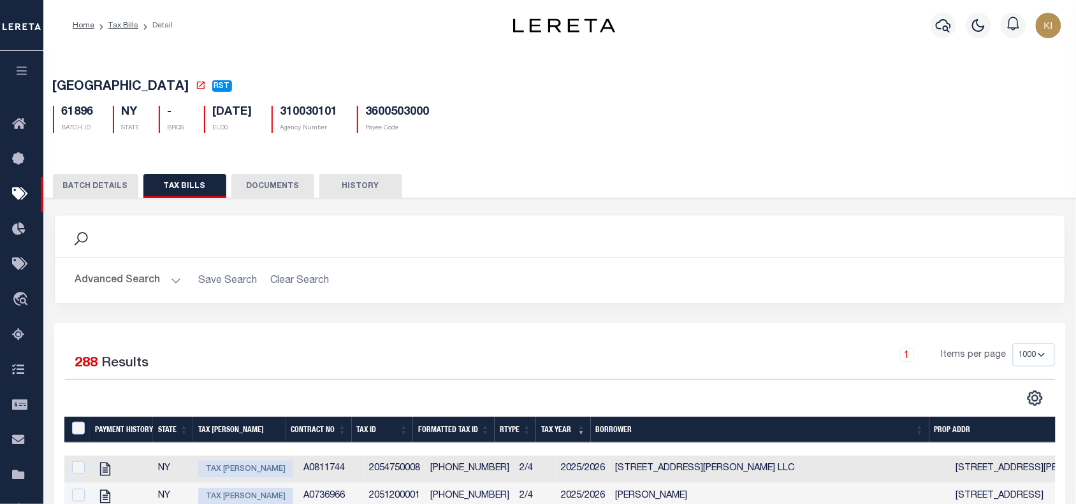
click at [175, 285] on button "Advanced Search" at bounding box center [128, 280] width 106 height 25
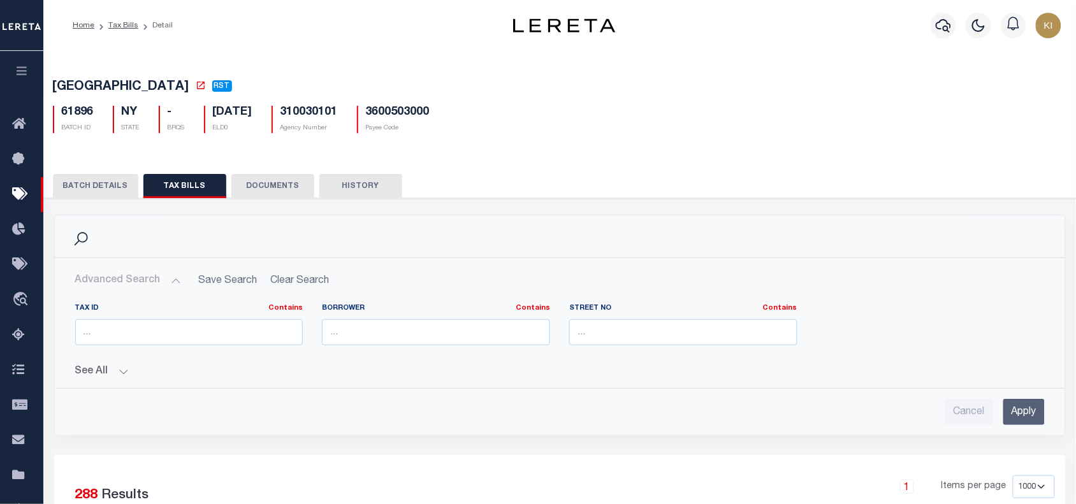
click at [116, 373] on button "See All" at bounding box center [559, 372] width 969 height 12
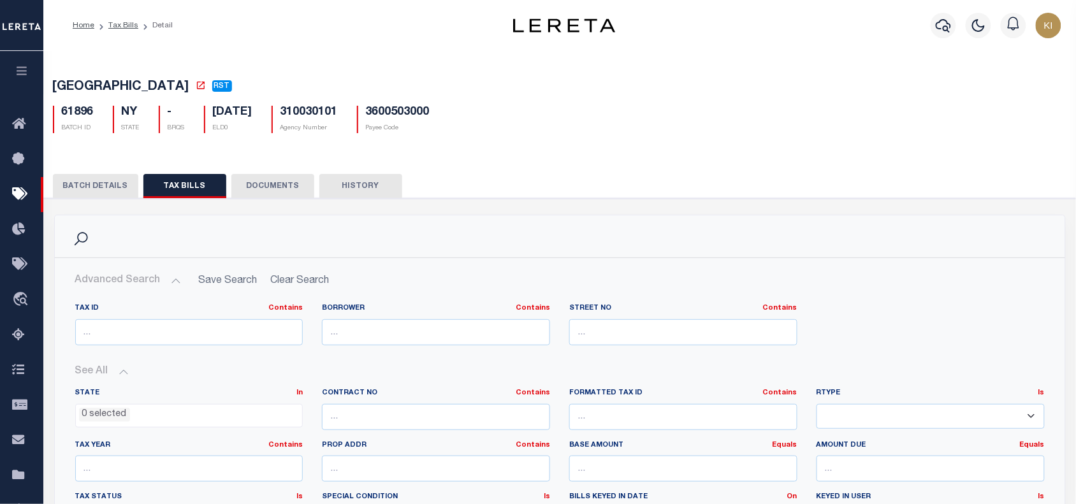
click at [858, 422] on select "1/1 1/12 1/2 1/3 1/4 1/5 1/6 10/12 11/12 12/12 2/12 2/2 2/3 2/4 2/5 2/6 3/12 3/…" at bounding box center [930, 416] width 228 height 25
click at [816, 406] on select "1/1 1/12 1/2 1/3 1/4 1/5 1/6 10/12 11/12 12/12 2/12 2/2 2/3 2/4 2/5 2/6 3/12 3/…" at bounding box center [930, 416] width 228 height 25
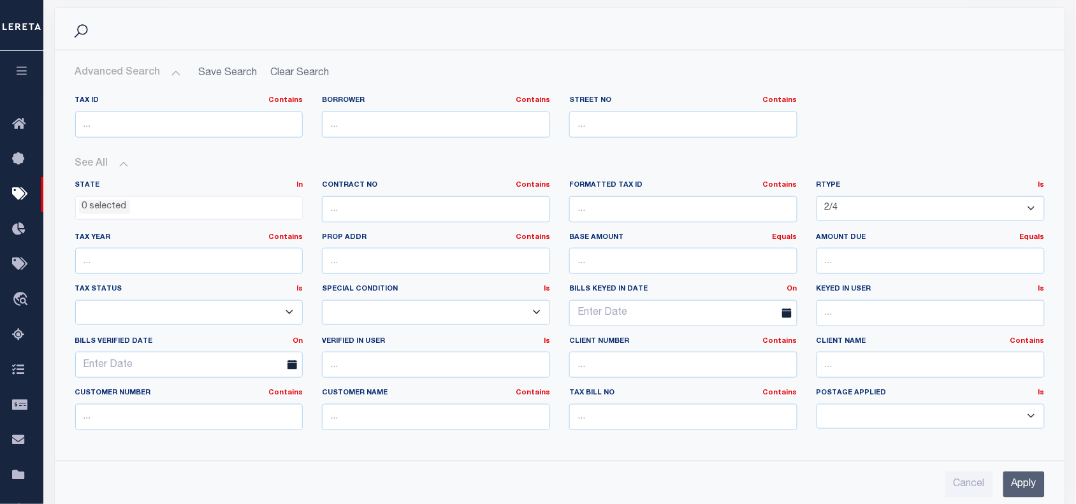
click at [1019, 489] on input "Apply" at bounding box center [1023, 484] width 41 height 26
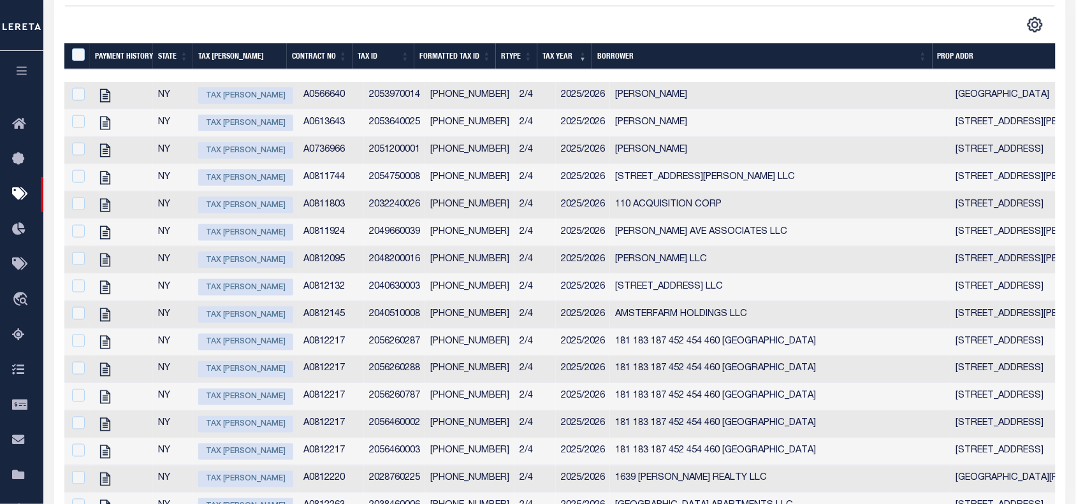
scroll to position [169, 0]
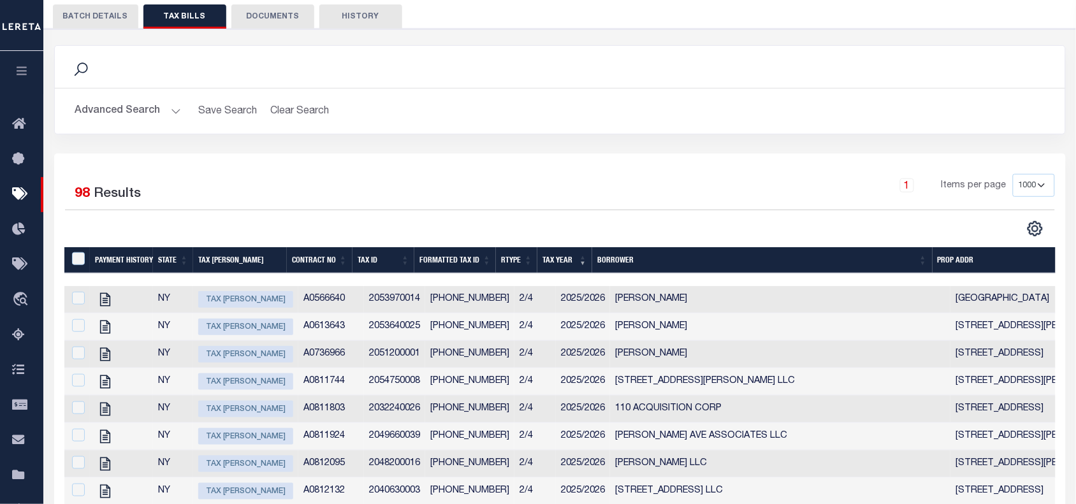
drag, startPoint x: 543, startPoint y: 395, endPoint x: 175, endPoint y: 118, distance: 460.4
click at [175, 118] on button "Advanced Search" at bounding box center [128, 111] width 106 height 25
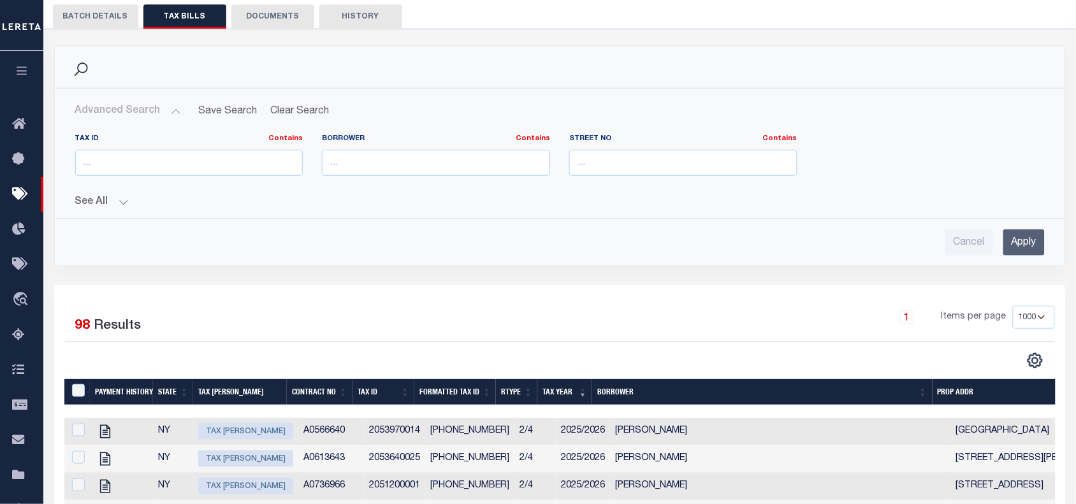
click at [123, 208] on button "See All" at bounding box center [559, 202] width 969 height 12
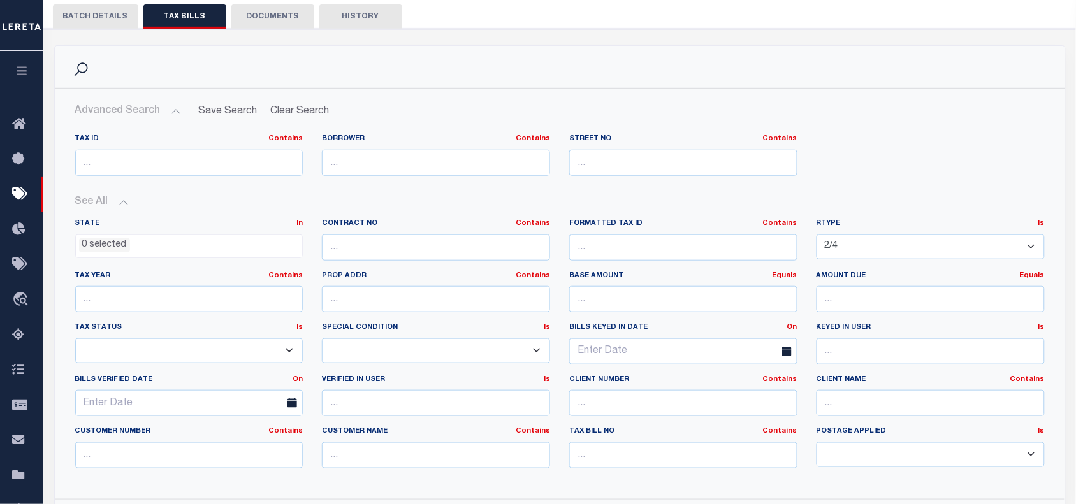
click at [847, 245] on select "1/1 1/12 1/2 1/3 1/4 1/5 1/6 10/12 11/12 12/12 2/12 2/2 2/3 2/4 2/5 2/6 3/12 3/…" at bounding box center [930, 246] width 228 height 25
select select "1/4"
click at [816, 237] on select "1/1 1/12 1/2 1/3 1/4 1/5 1/6 10/12 11/12 12/12 2/12 2/2 2/3 2/4 2/5 2/6 3/12 3/…" at bounding box center [930, 246] width 228 height 25
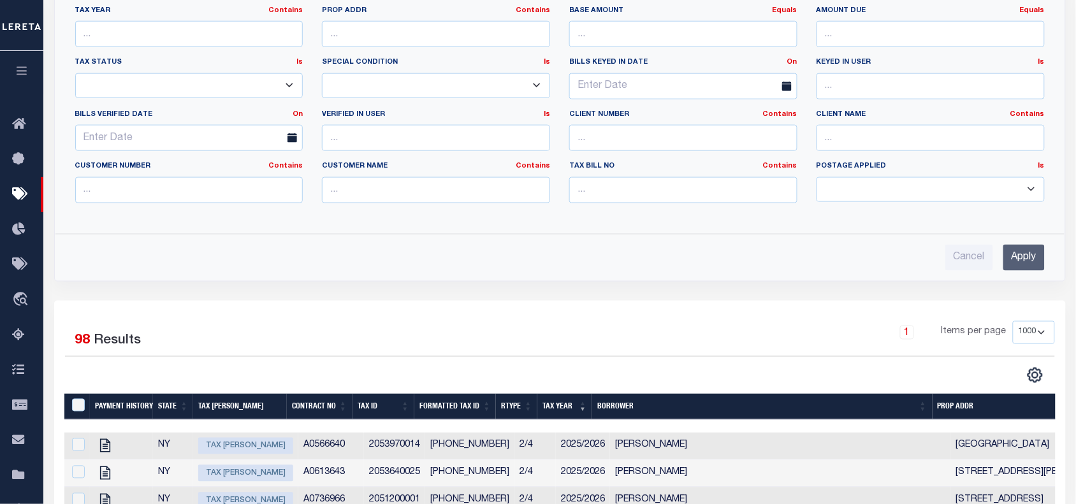
scroll to position [449, 0]
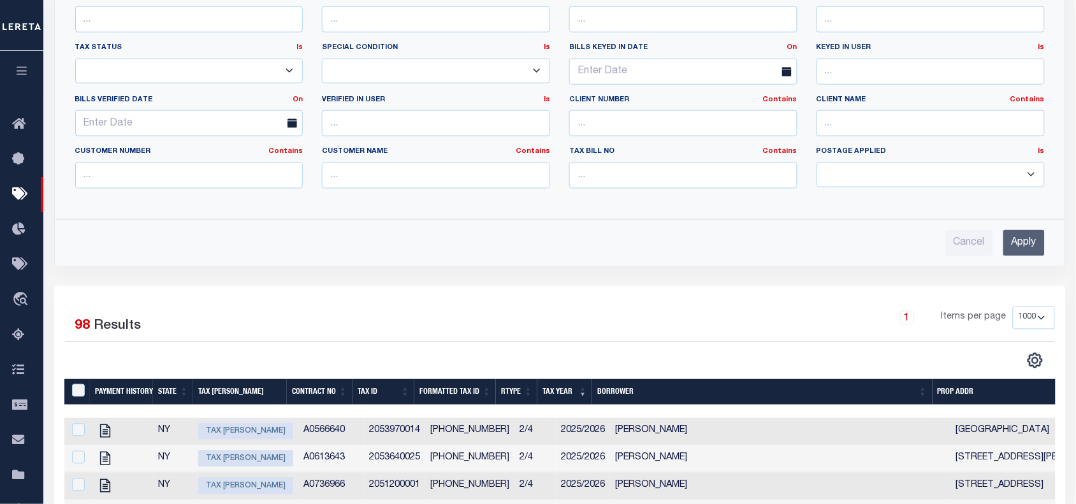
click at [1023, 246] on input "Apply" at bounding box center [1023, 243] width 41 height 26
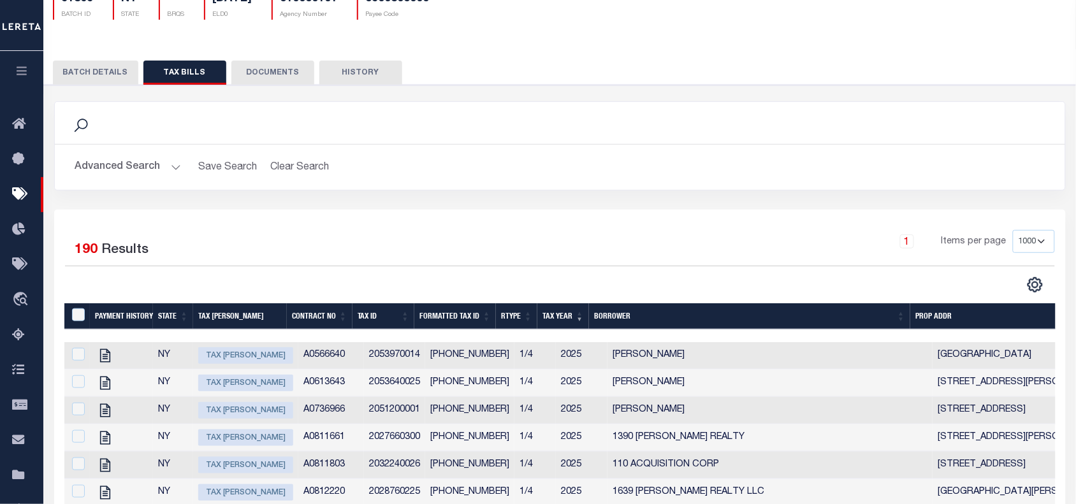
scroll to position [116, 0]
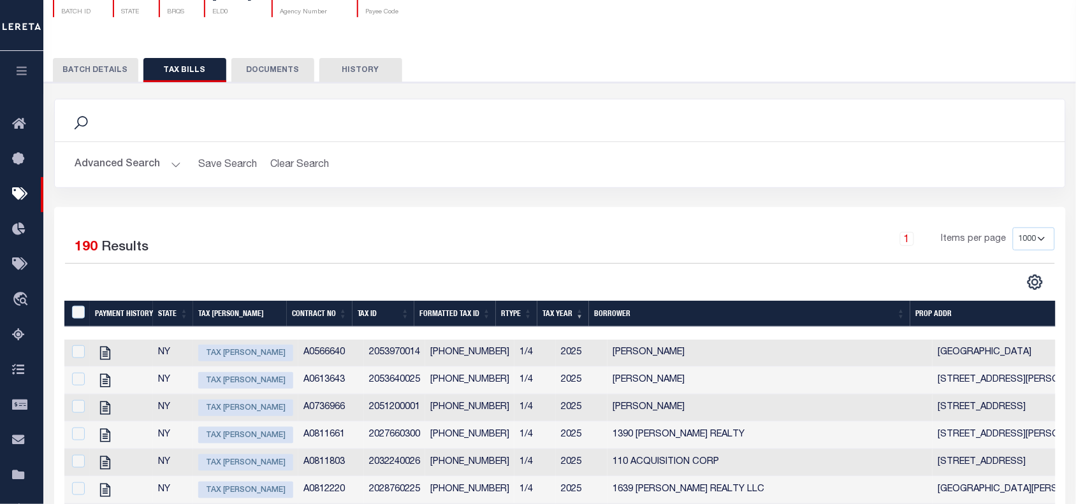
click at [536, 243] on div "1 Items per page 100 200 500 1000" at bounding box center [685, 243] width 737 height 33
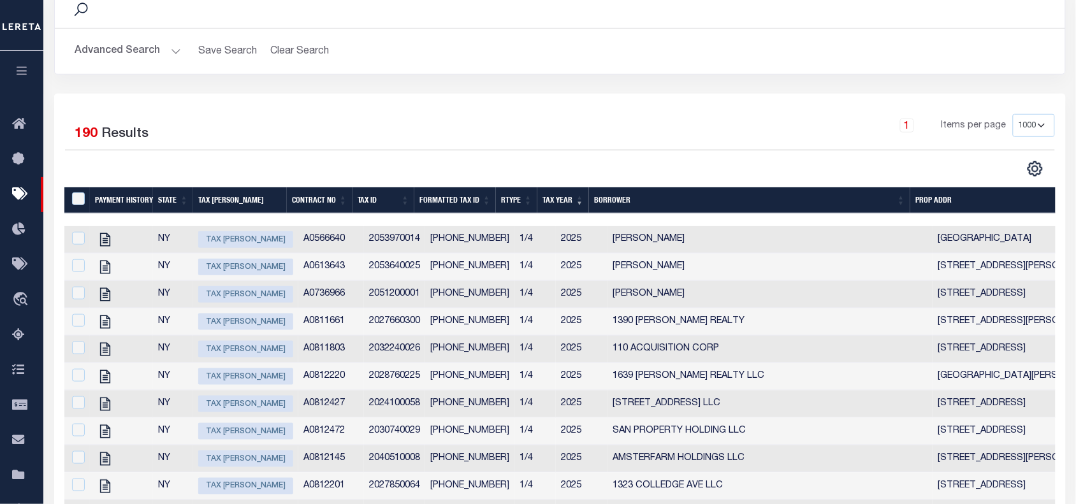
scroll to position [227, 0]
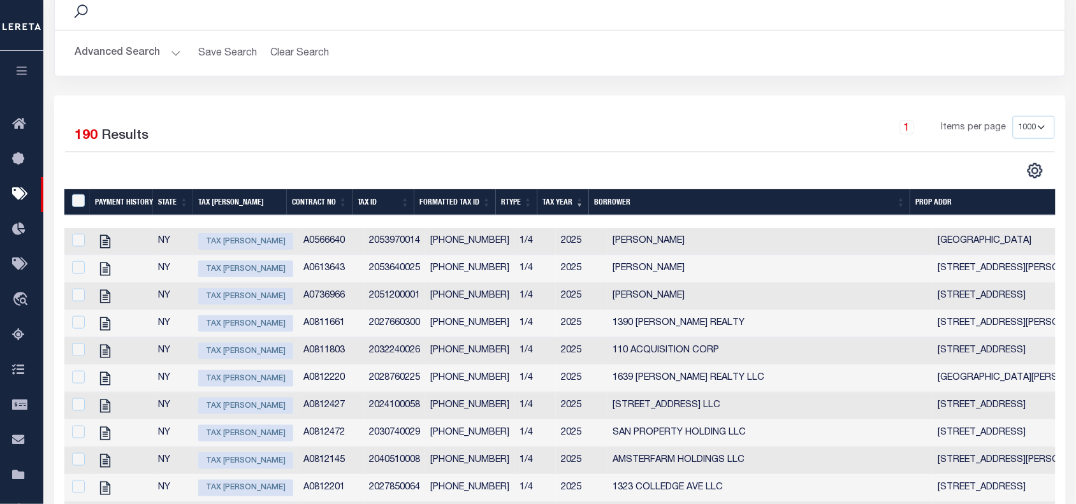
click at [387, 361] on td "2032240026" at bounding box center [394, 351] width 61 height 27
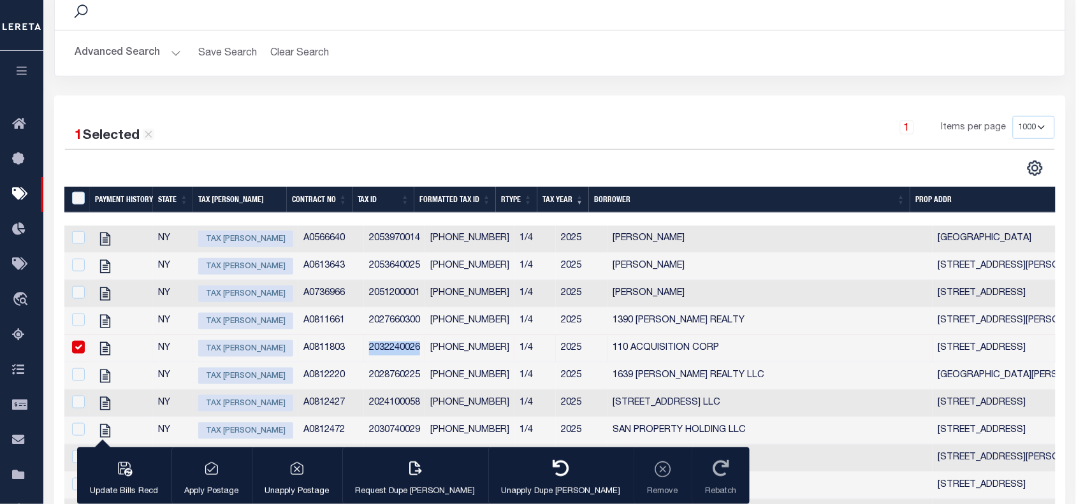
click at [387, 361] on td "2032240026" at bounding box center [394, 348] width 61 height 27
checkbox input "false"
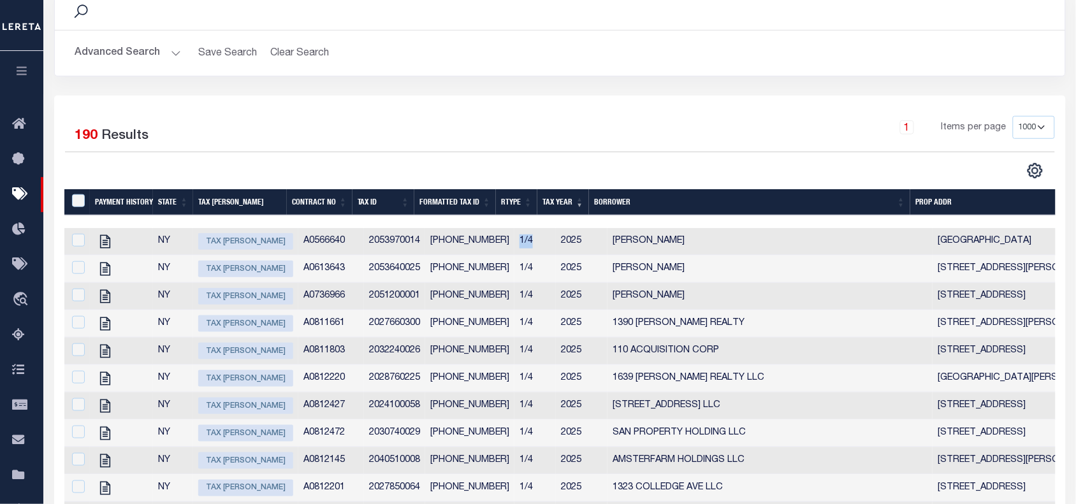
drag, startPoint x: 500, startPoint y: 244, endPoint x: 516, endPoint y: 245, distance: 16.0
click at [516, 245] on td "1/4" at bounding box center [534, 241] width 41 height 27
checkbox input "true"
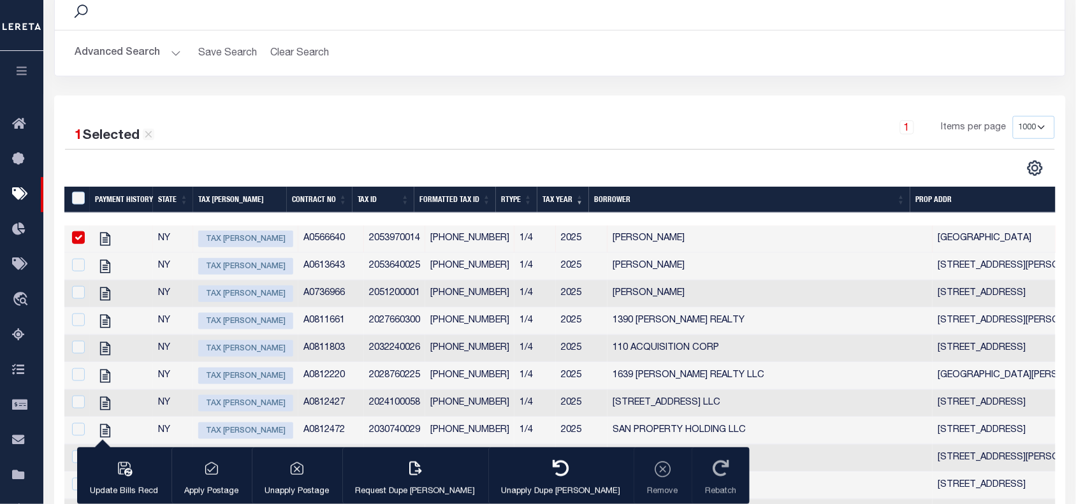
click at [539, 150] on div "1 Selected 190 Results 1 Items per page 100 200 500 1000" at bounding box center [559, 133] width 989 height 34
click at [567, 150] on div "1 Selected 190 Results 1 Items per page 100 200 500 1000" at bounding box center [559, 133] width 989 height 34
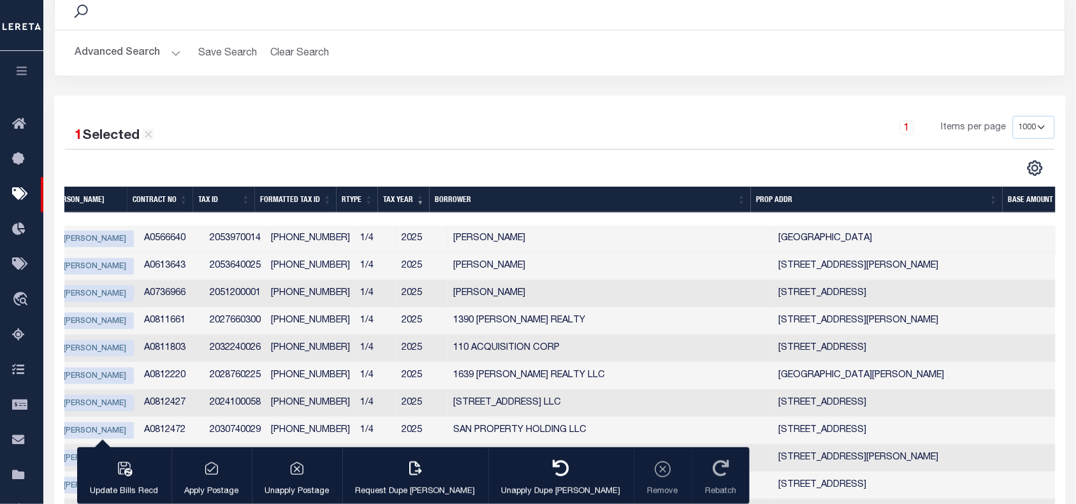
scroll to position [0, 106]
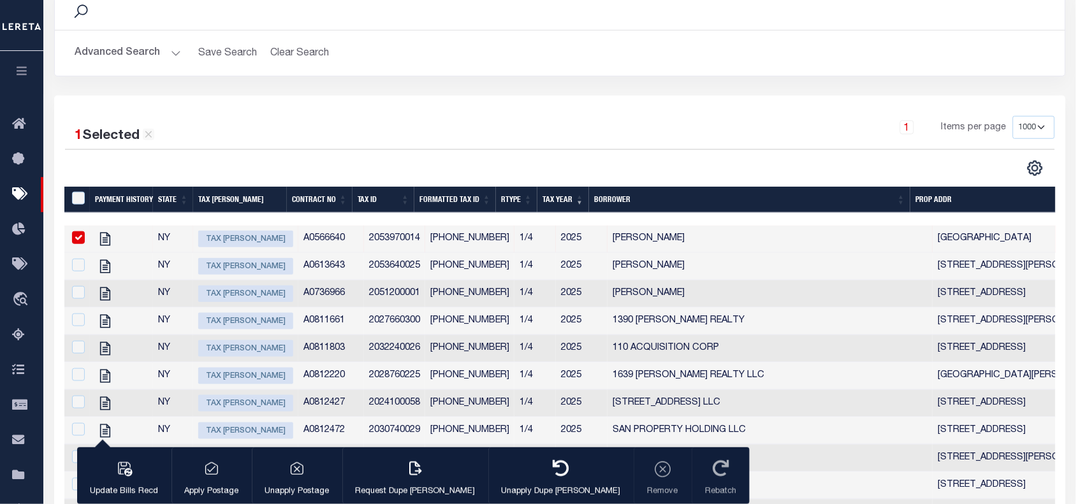
click at [580, 161] on div "1 Selected 190 Results 1 Items per page 100 200 500 1000" at bounding box center [560, 146] width 1010 height 61
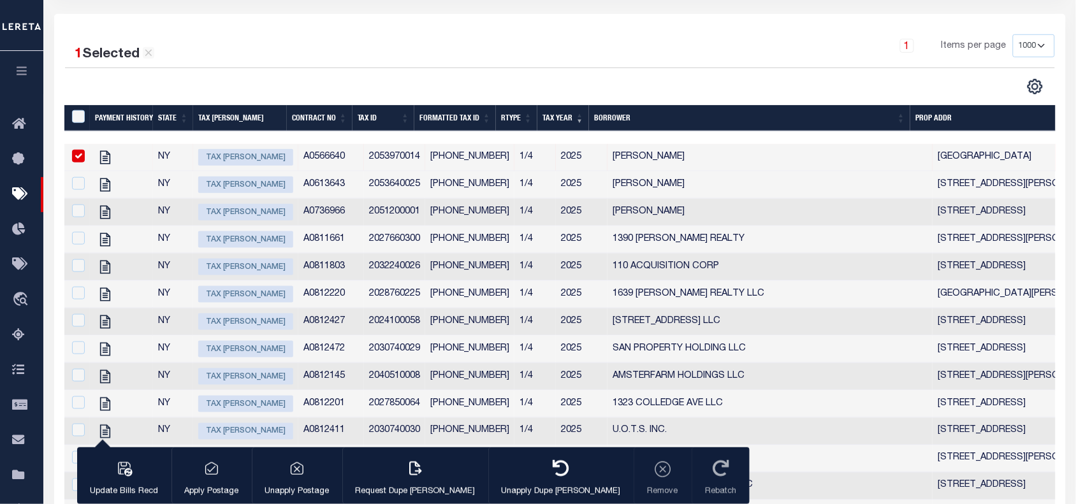
scroll to position [0, 0]
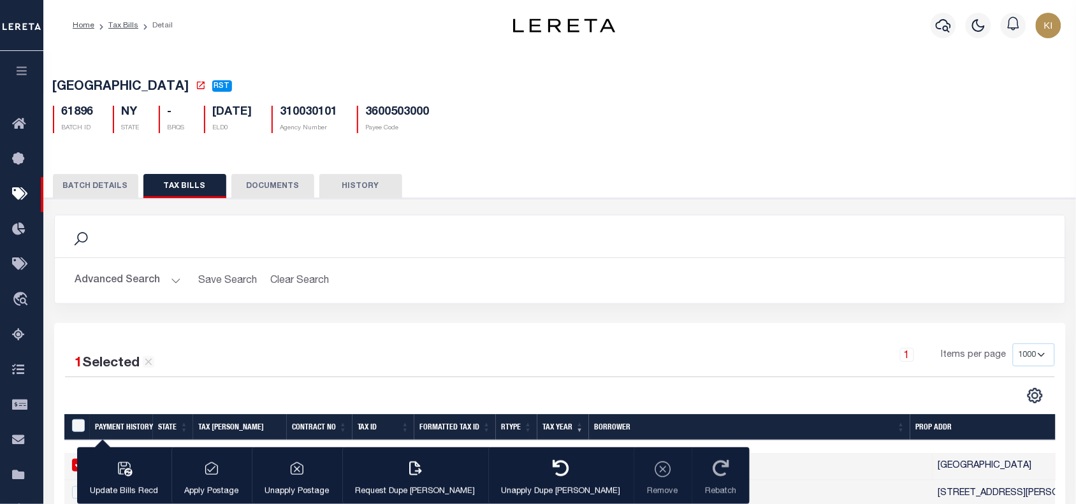
click at [331, 116] on h5 "310030101" at bounding box center [308, 113] width 57 height 14
copy h5 "310030101"
click at [120, 25] on link "Tax Bills" at bounding box center [123, 26] width 30 height 8
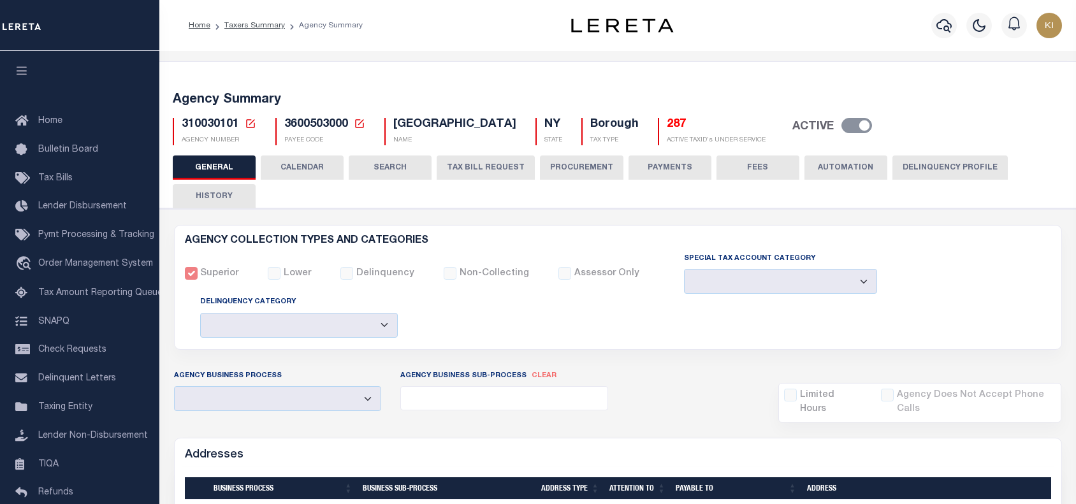
select select
click at [289, 168] on button "CALENDAR" at bounding box center [302, 167] width 83 height 24
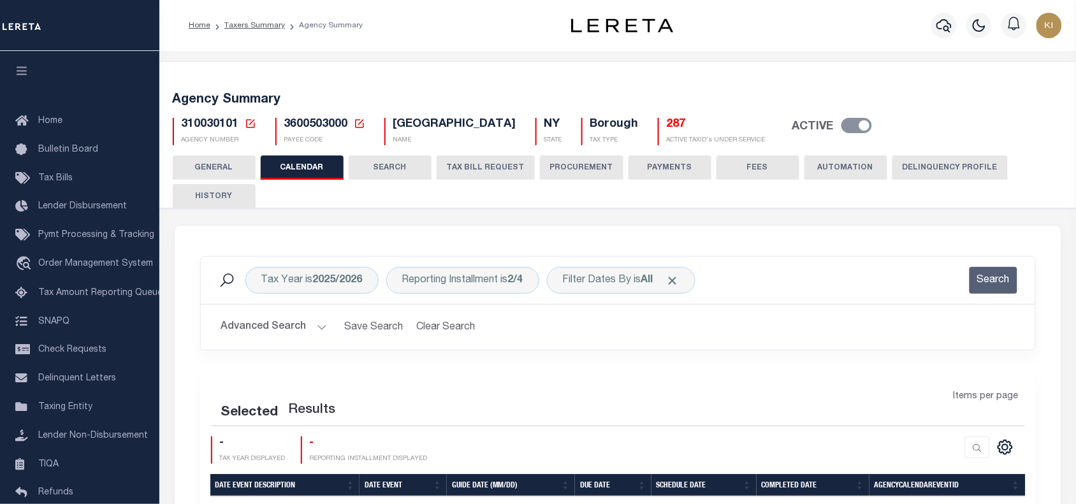
checkbox input "false"
type input "2"
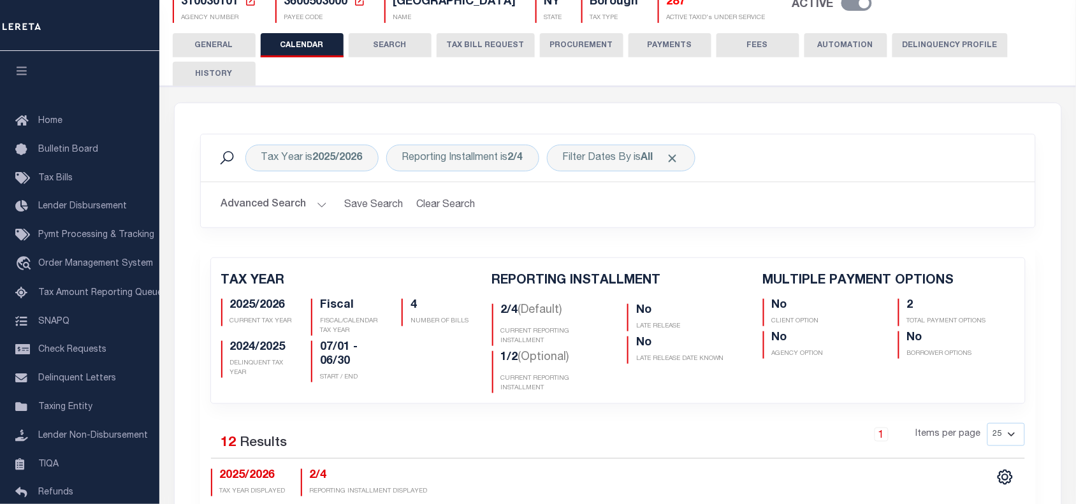
scroll to position [122, 0]
drag, startPoint x: 499, startPoint y: 313, endPoint x: 571, endPoint y: 313, distance: 72.0
click at [571, 313] on h5 "2/4 (Default)" at bounding box center [555, 314] width 108 height 19
drag, startPoint x: 501, startPoint y: 357, endPoint x: 582, endPoint y: 362, distance: 81.0
click at [582, 362] on h5 "1/2 (Optional)" at bounding box center [555, 361] width 108 height 19
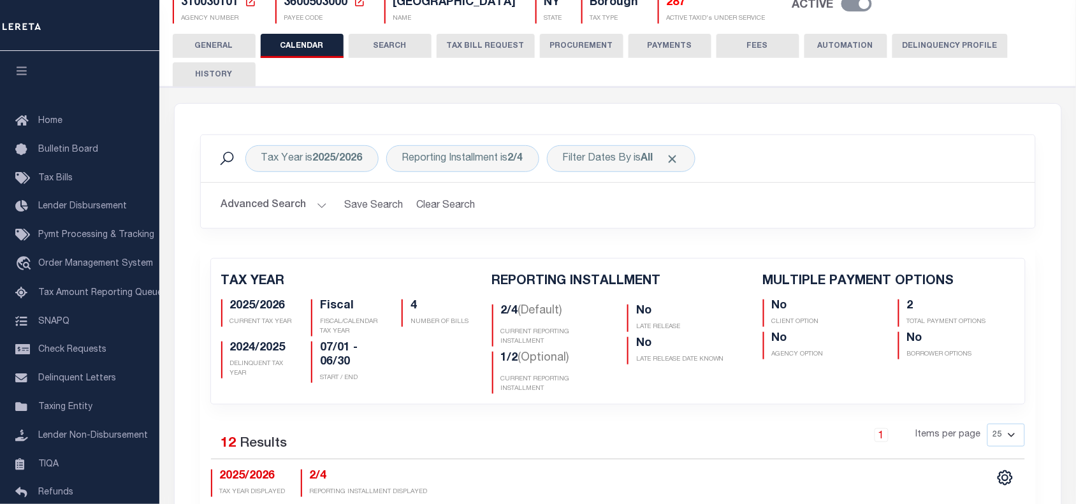
click at [657, 397] on div "TAX YEAR 2025/2026 CURRENT TAX YEAR Fiscal FISCAL/CALENDAR TAX YEAR 4 NUMBER OF…" at bounding box center [617, 331] width 833 height 145
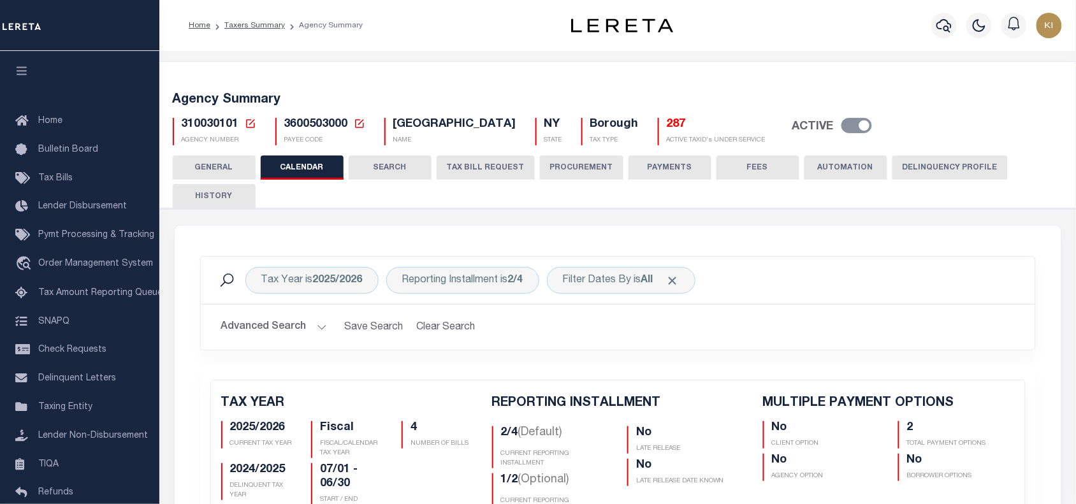
click at [761, 322] on h2 "Advanced Search Save Search Clear Search" at bounding box center [618, 327] width 814 height 25
click at [778, 294] on div "Tax Year is 2025/2026 Reporting Installment is 2/4 Filter Dates By is All Search" at bounding box center [618, 280] width 814 height 27
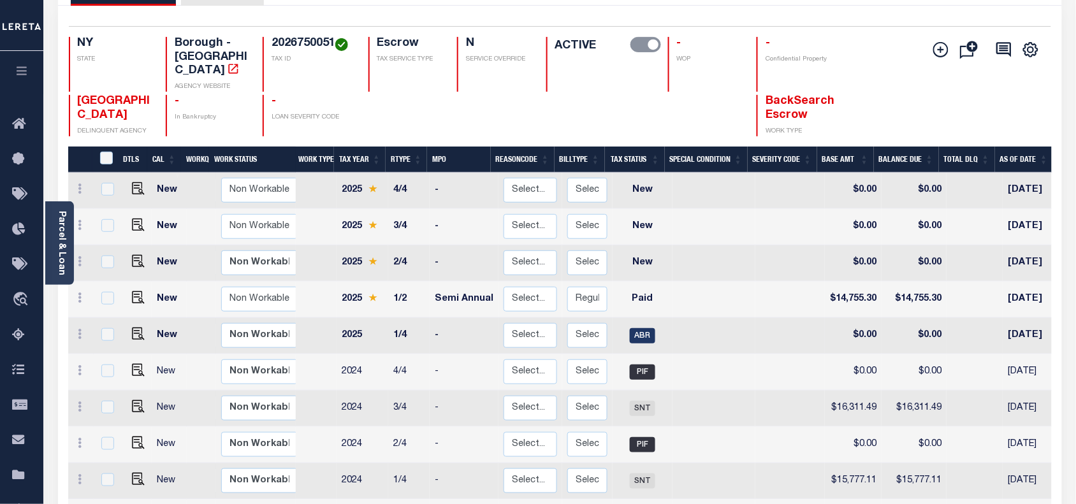
scroll to position [102, 0]
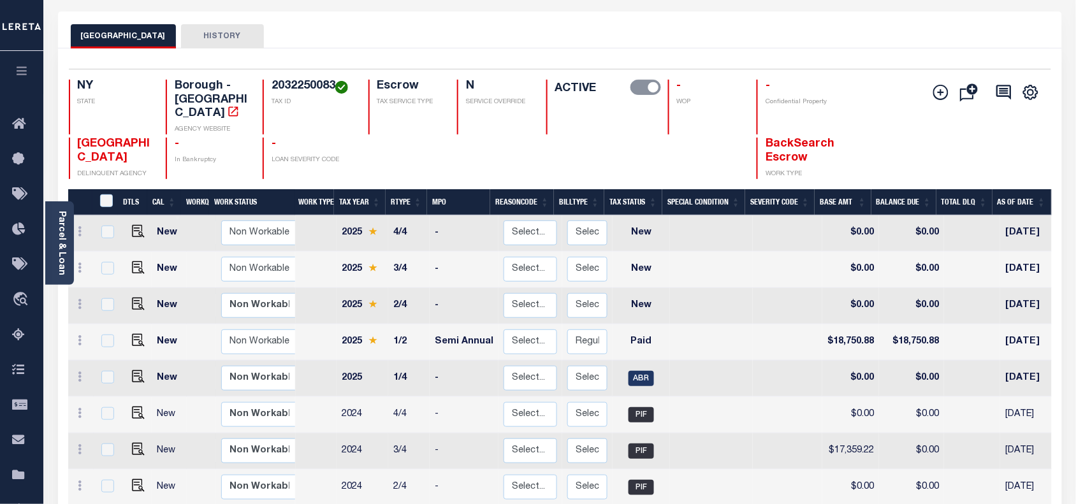
scroll to position [56, 0]
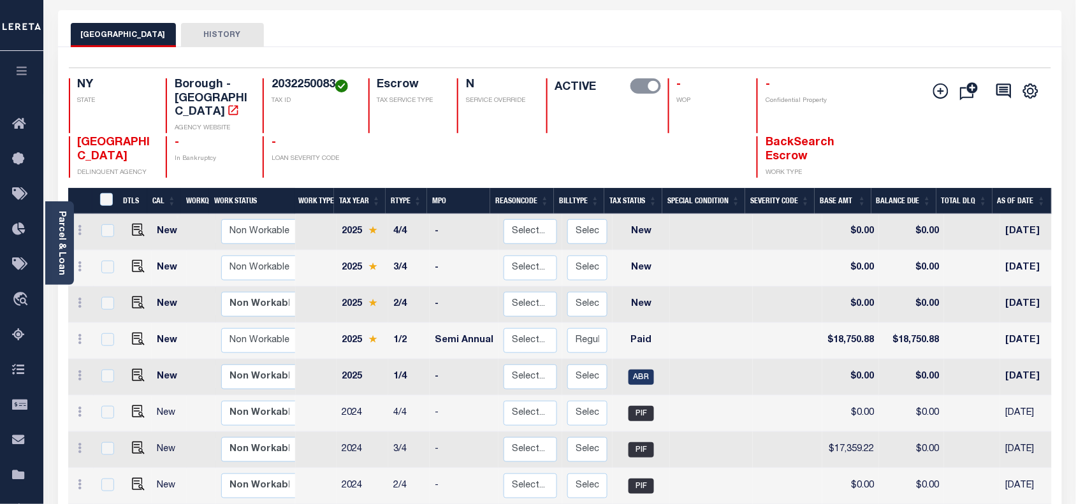
click at [653, 138] on div "BRONX CITY DELINQUENT AGENCY - In Bankruptcy - LOAN SEVERITY CODE BackSearch Es…" at bounding box center [478, 156] width 818 height 41
click at [312, 82] on h4 "2032250083" at bounding box center [311, 85] width 81 height 14
copy h4 "2032250083"
click at [594, 141] on div at bounding box center [599, 156] width 106 height 41
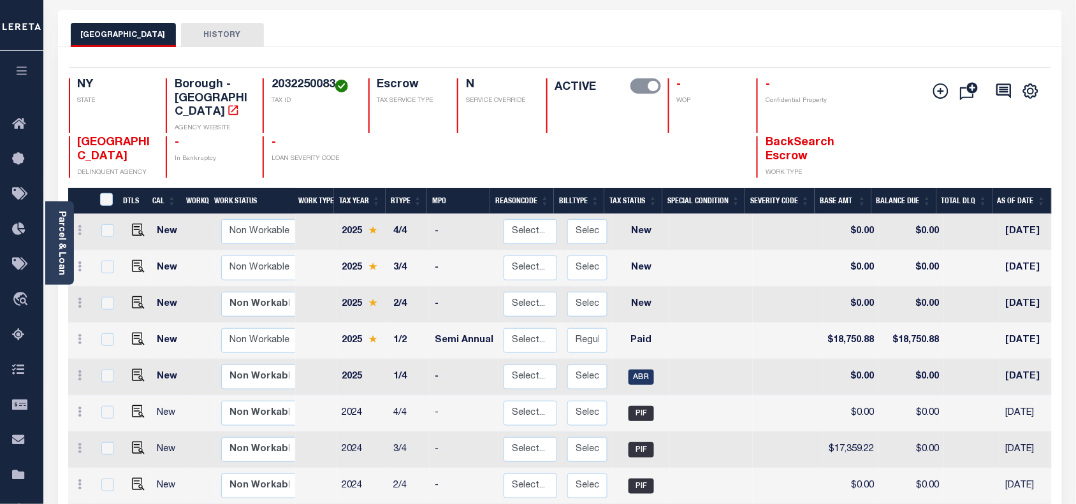
click at [463, 153] on div at bounding box center [494, 156] width 74 height 41
drag, startPoint x: 389, startPoint y: 362, endPoint x: 409, endPoint y: 362, distance: 20.4
click at [409, 362] on td "1/4" at bounding box center [408, 377] width 41 height 36
checkbox input "true"
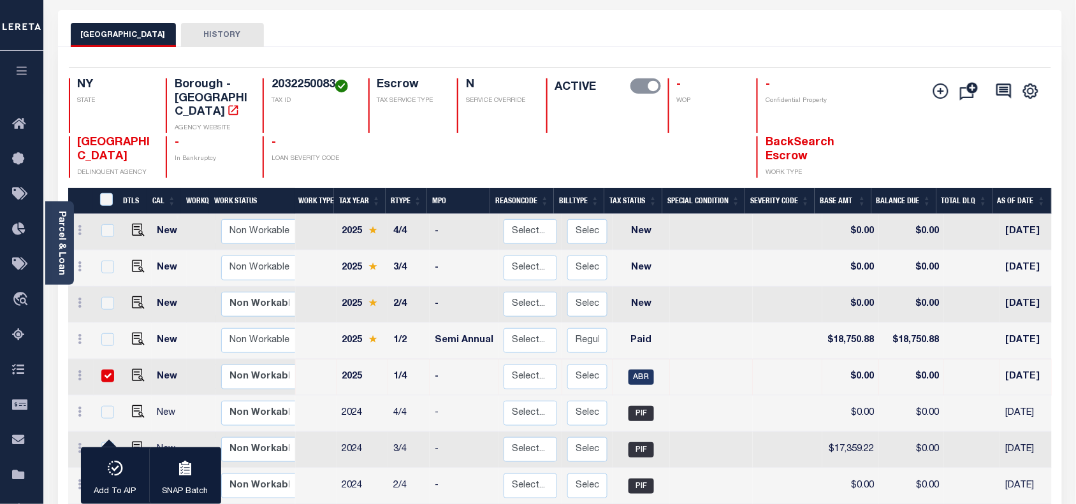
click at [486, 142] on div at bounding box center [494, 156] width 74 height 41
drag, startPoint x: 391, startPoint y: 361, endPoint x: 411, endPoint y: 364, distance: 20.5
click at [411, 364] on td "1/4" at bounding box center [408, 377] width 41 height 36
checkbox input "false"
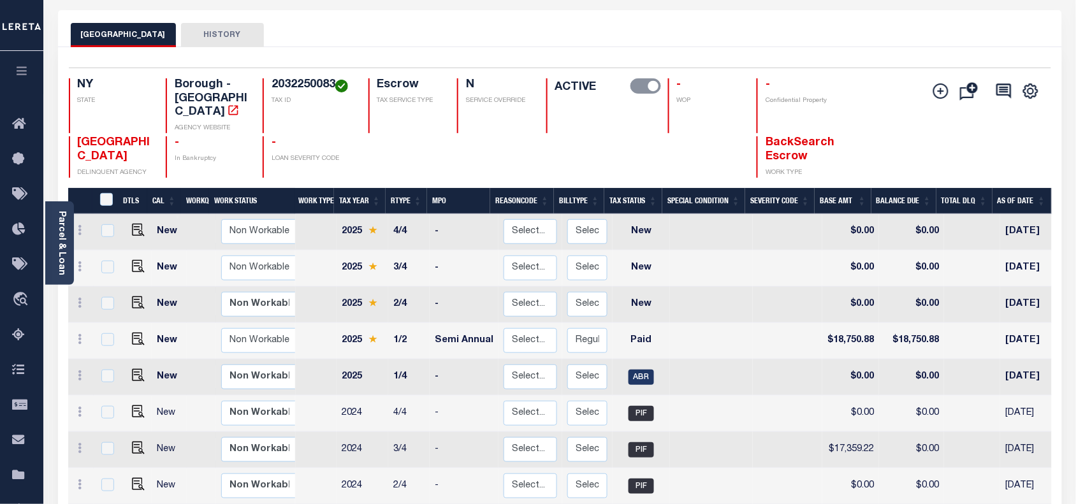
click at [505, 136] on div at bounding box center [494, 156] width 74 height 41
drag, startPoint x: 393, startPoint y: 326, endPoint x: 410, endPoint y: 326, distance: 16.6
click at [410, 326] on td "1/2" at bounding box center [408, 341] width 41 height 36
checkbox input "true"
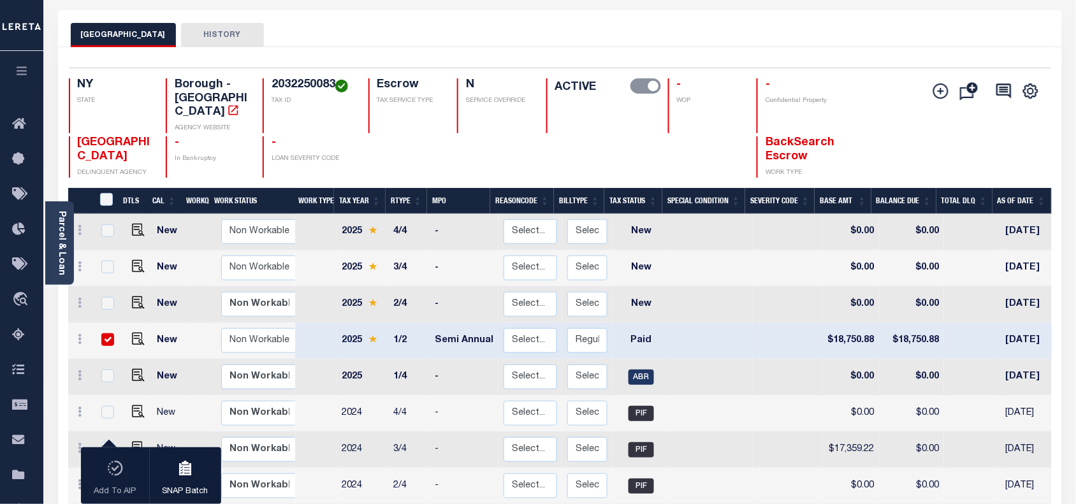
click at [459, 139] on div at bounding box center [494, 156] width 74 height 41
click at [445, 145] on div "BRONX CITY DELINQUENT AGENCY - In Bankruptcy - LOAN SEVERITY CODE BackSearch Es…" at bounding box center [478, 156] width 818 height 41
click at [215, 32] on button "HISTORY" at bounding box center [222, 35] width 83 height 24
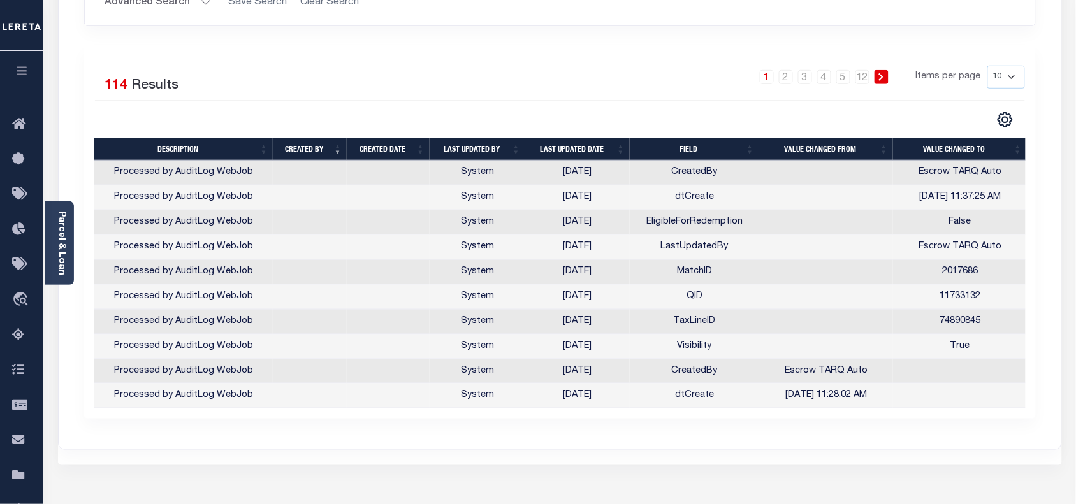
scroll to position [0, 0]
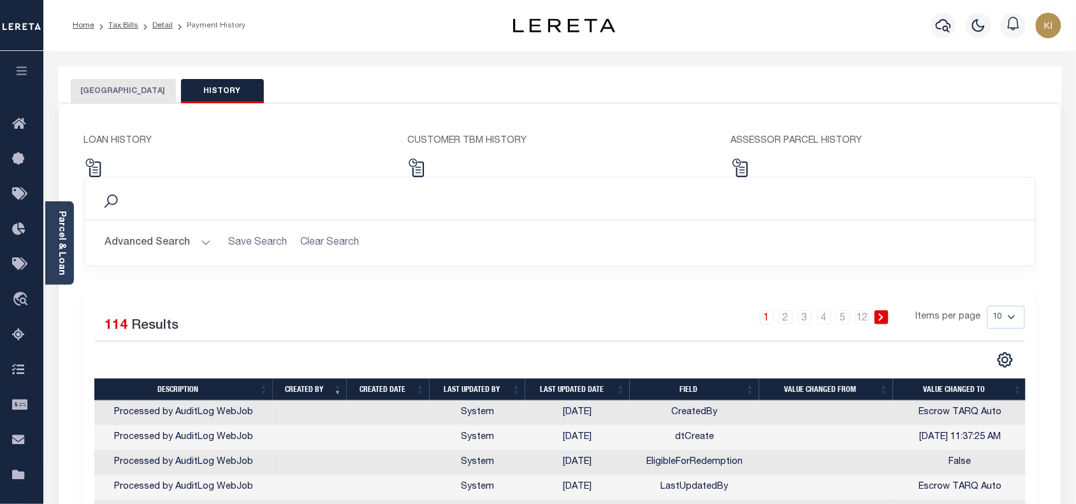
click at [121, 90] on button "[GEOGRAPHIC_DATA]" at bounding box center [123, 91] width 105 height 24
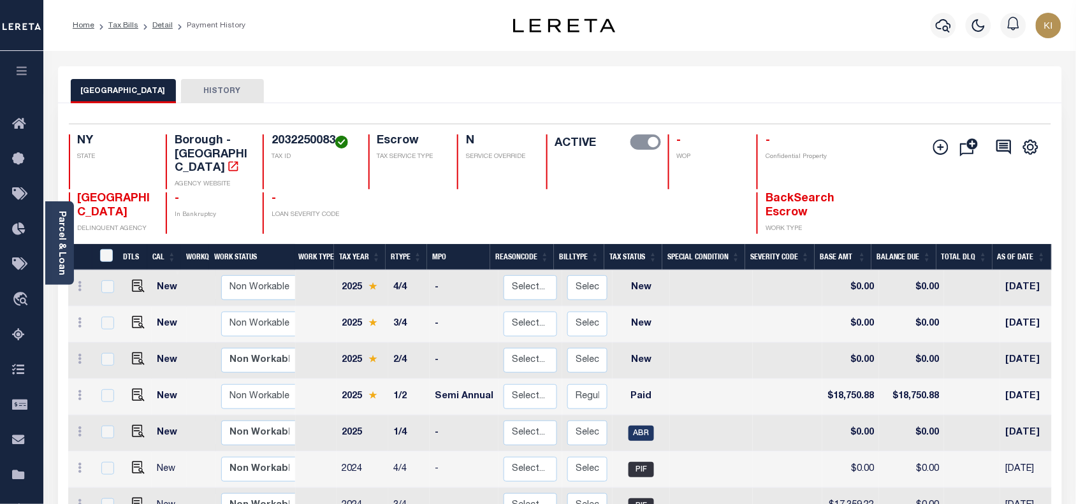
click at [307, 140] on h4 "2032250083" at bounding box center [311, 141] width 81 height 14
copy h4 "2032250083"
